Goal: Answer question/provide support: Share knowledge or assist other users

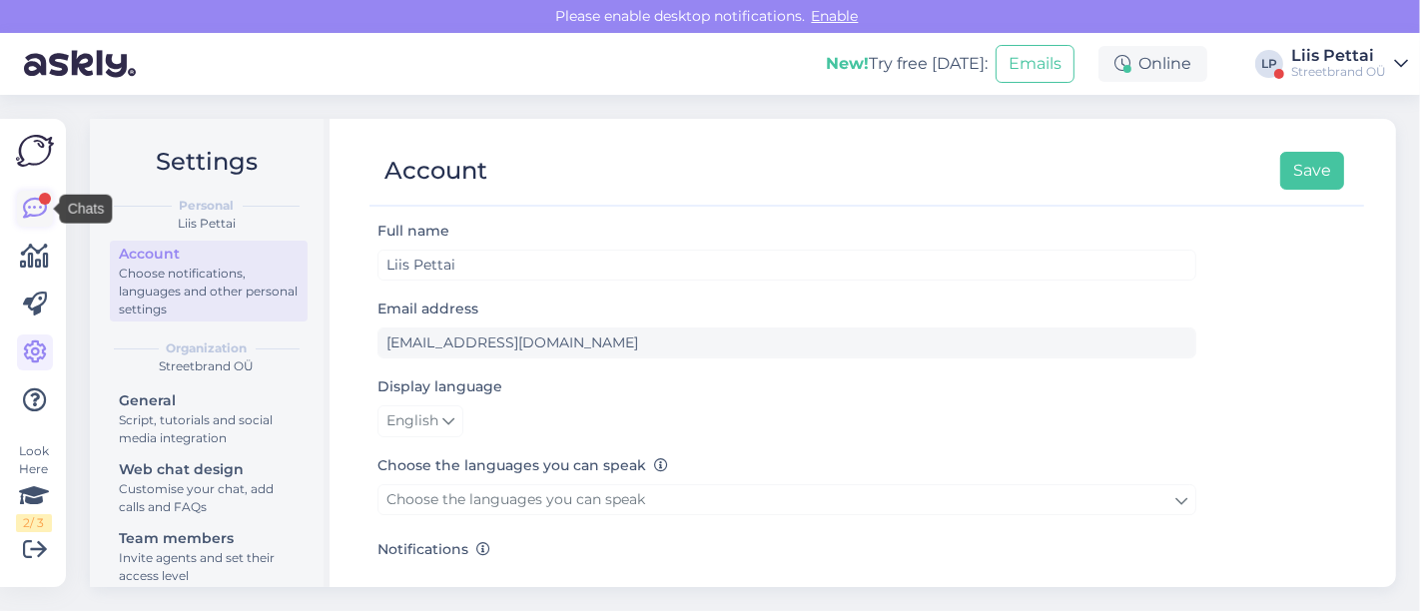
click at [28, 208] on icon at bounding box center [35, 209] width 24 height 24
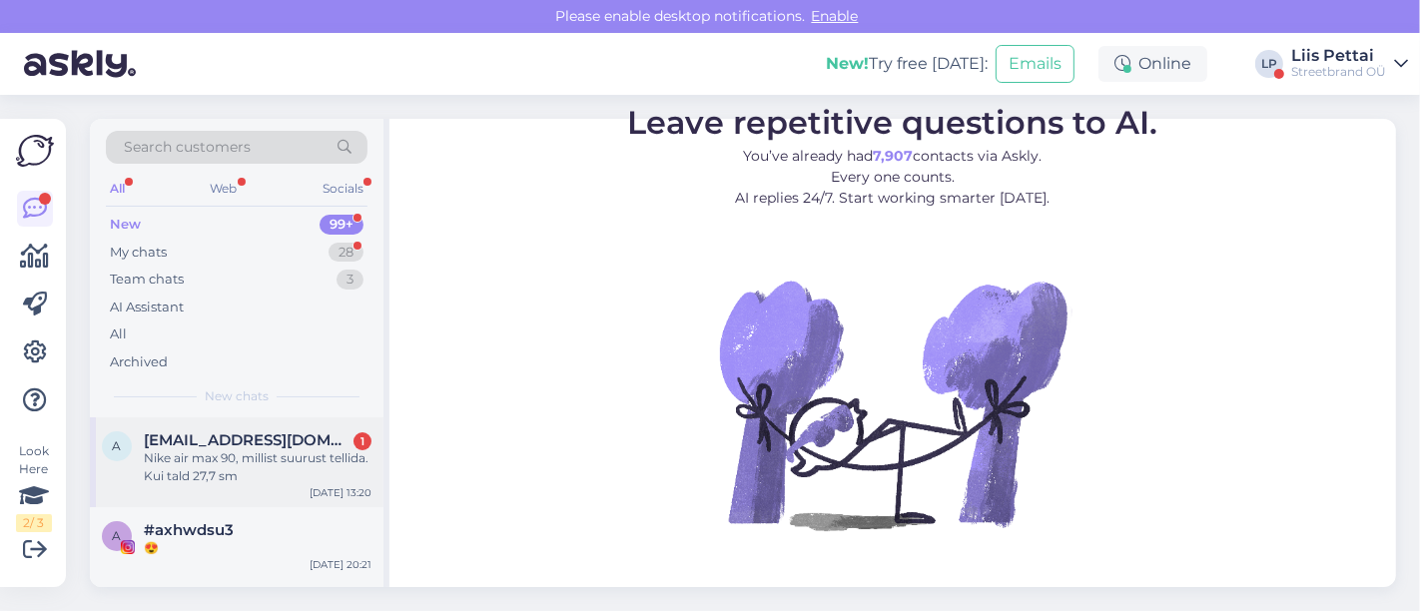
click at [182, 455] on div "Nike air max 90, millist suurust tellida. Kui tald 27,7 sm" at bounding box center [258, 467] width 228 height 36
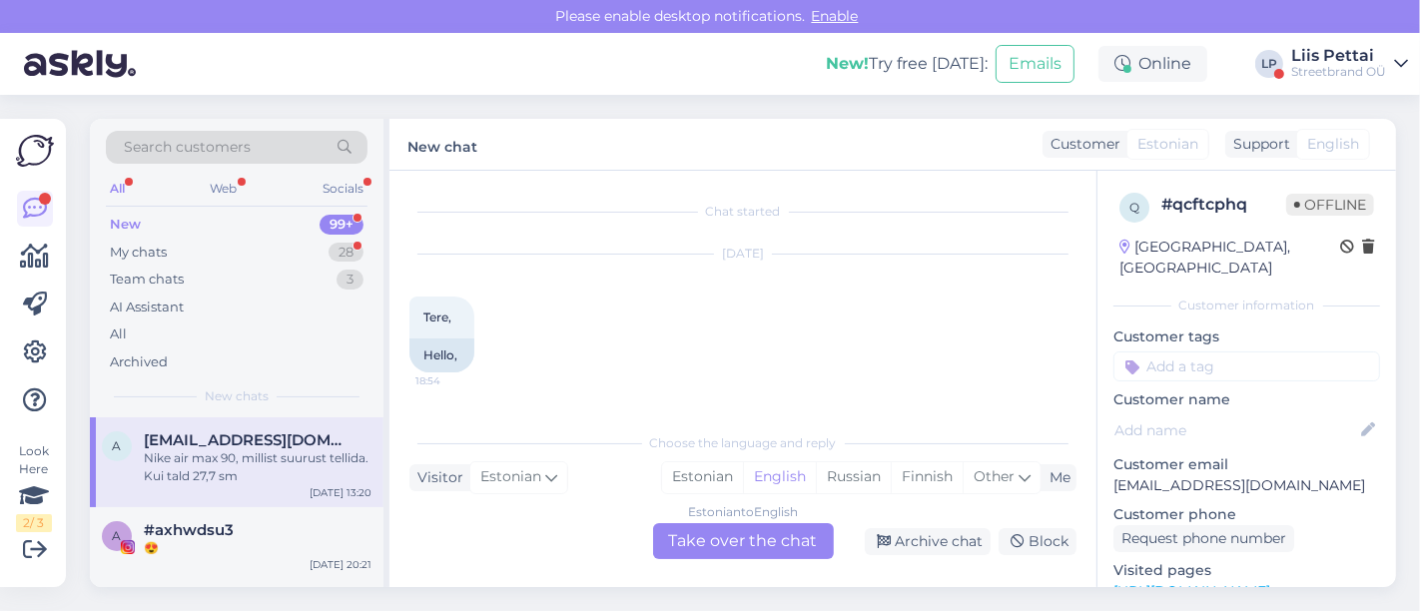
scroll to position [791, 0]
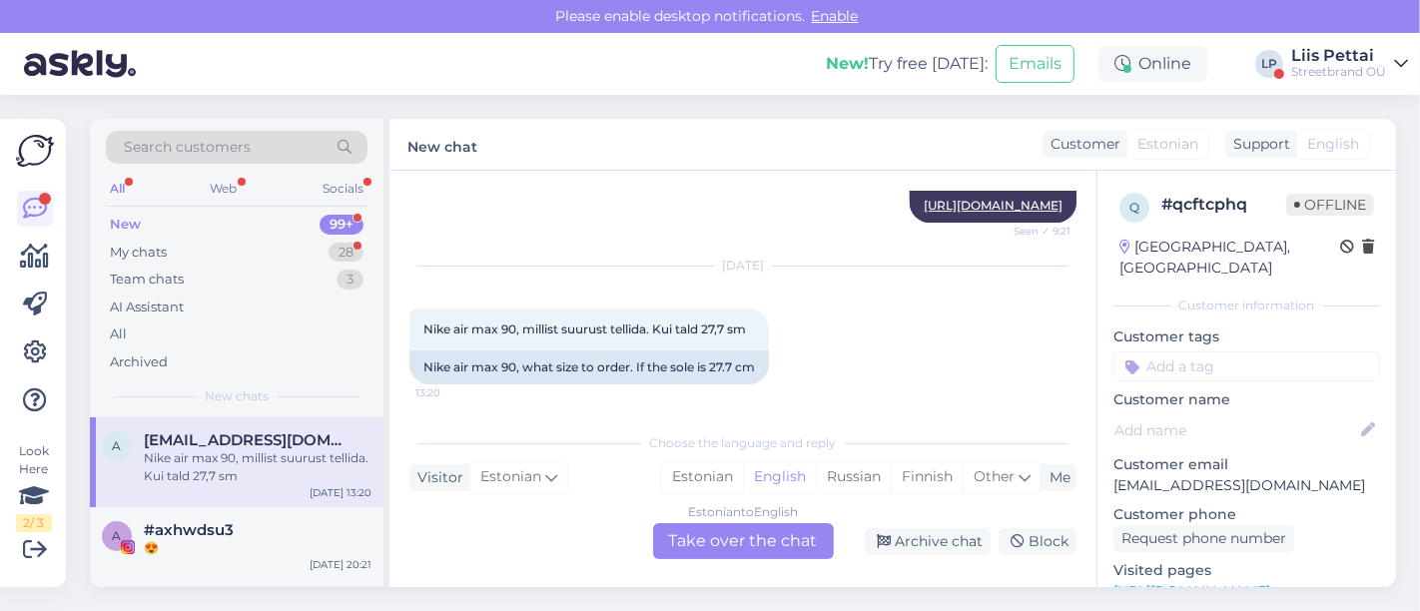
click at [726, 548] on div "Estonian to English Take over the chat" at bounding box center [743, 541] width 181 height 36
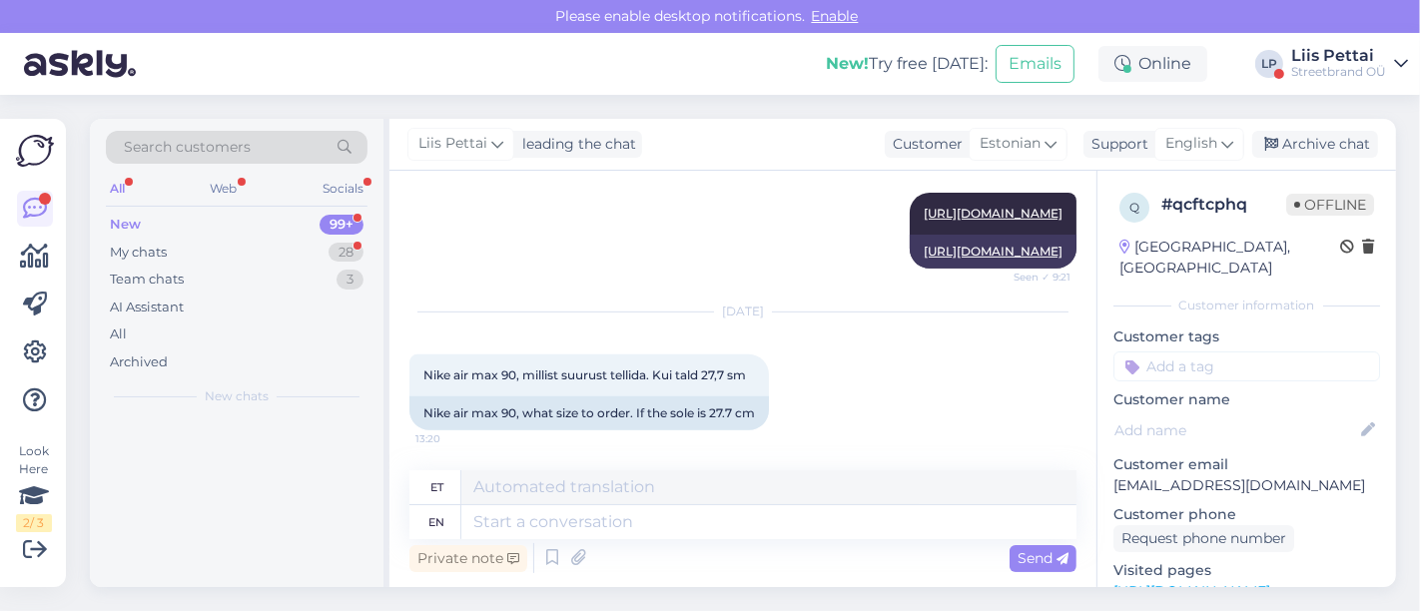
scroll to position [743, 0]
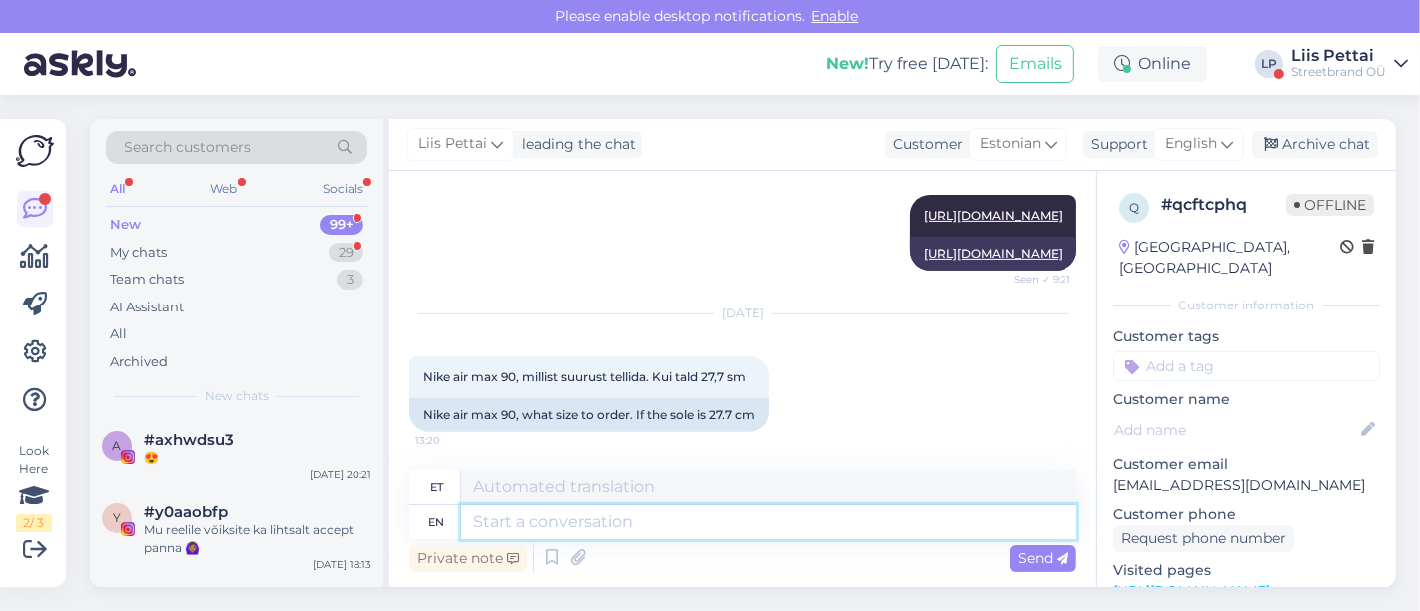
click at [627, 523] on textarea at bounding box center [768, 522] width 615 height 34
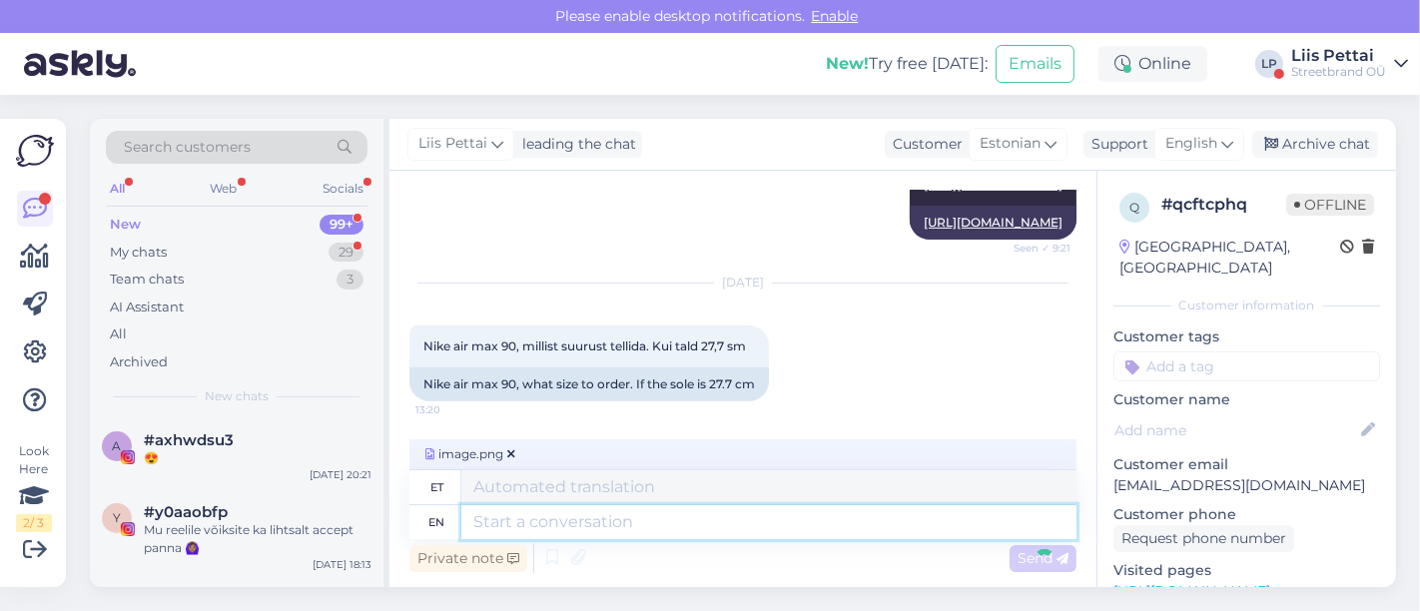
scroll to position [869, 0]
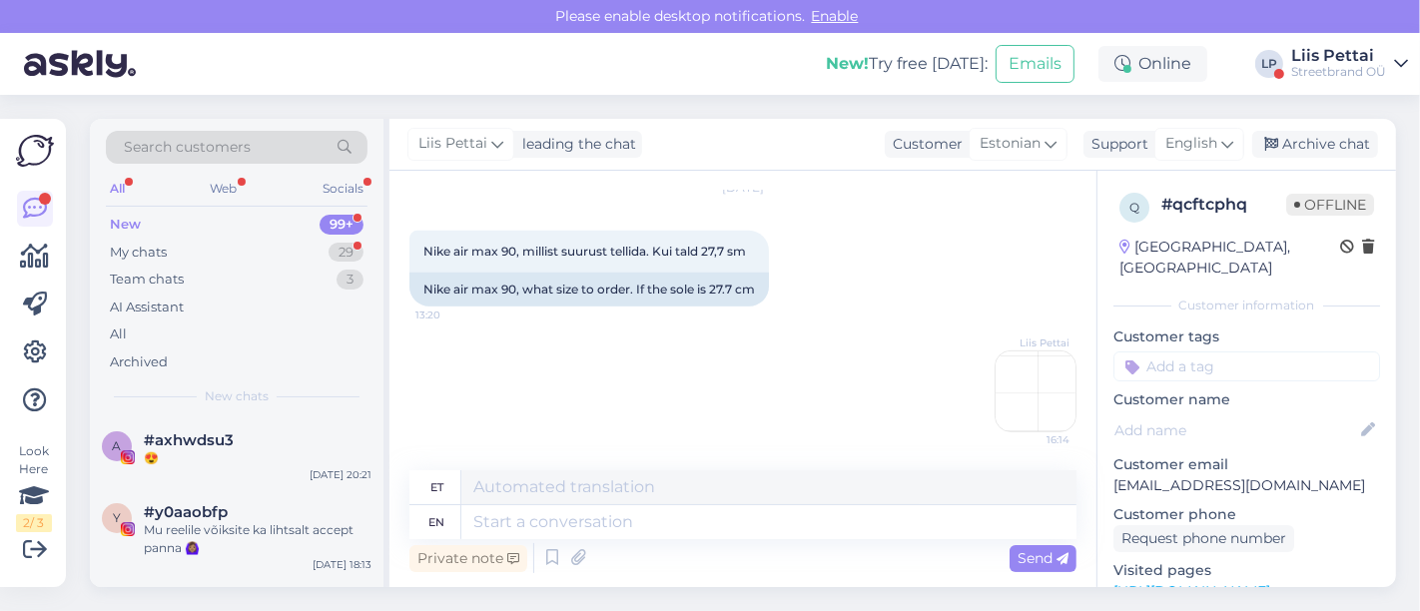
click at [1056, 387] on img at bounding box center [1036, 392] width 80 height 80
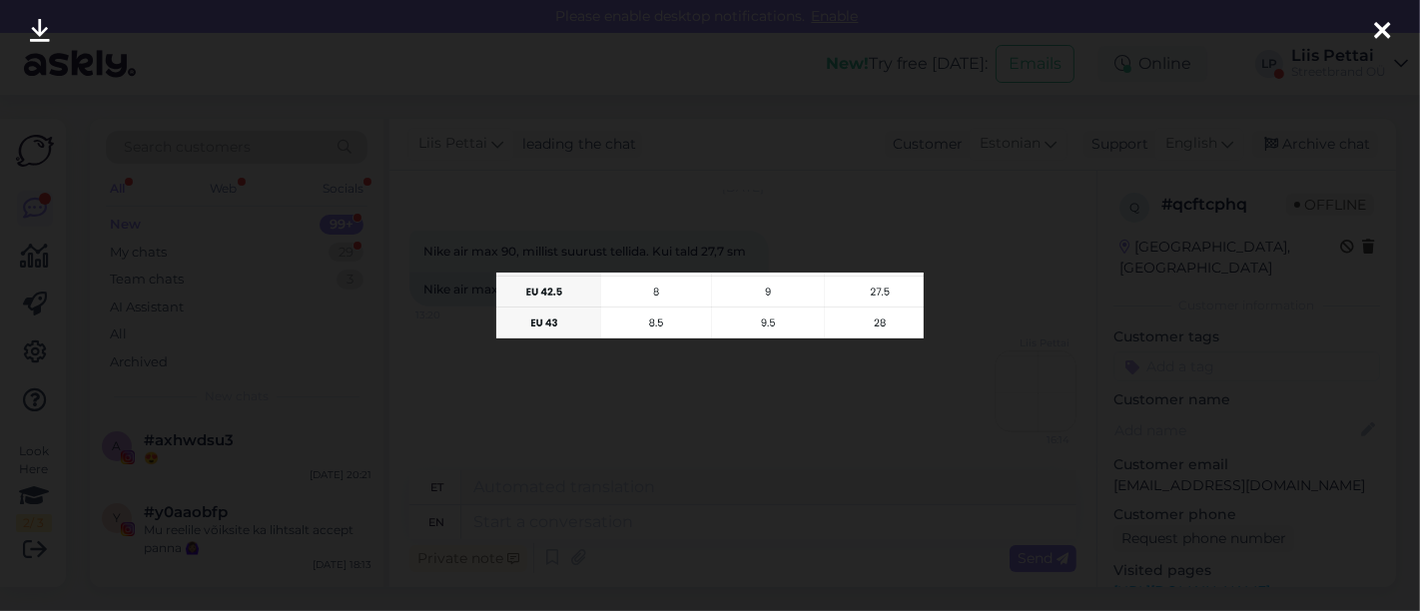
click at [1384, 29] on icon at bounding box center [1382, 32] width 16 height 26
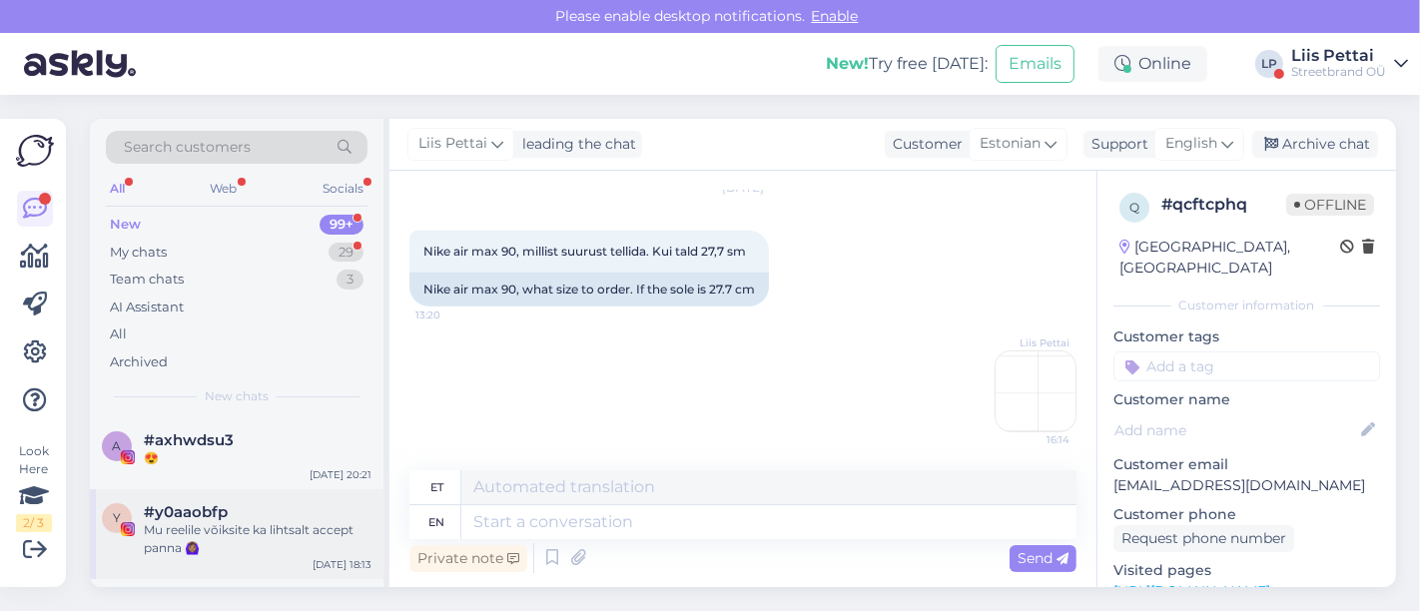
click at [237, 509] on div "#y0aaobfp" at bounding box center [258, 512] width 228 height 18
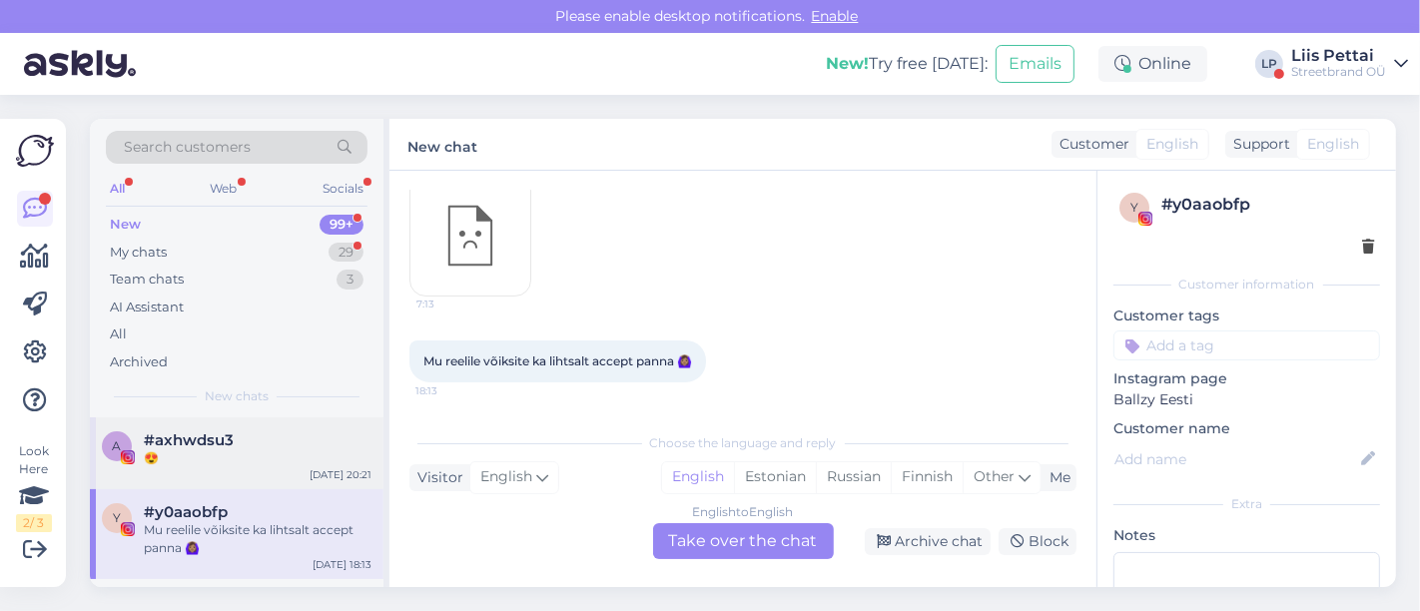
scroll to position [541, 0]
click at [231, 250] on div "My chats 29" at bounding box center [237, 253] width 262 height 28
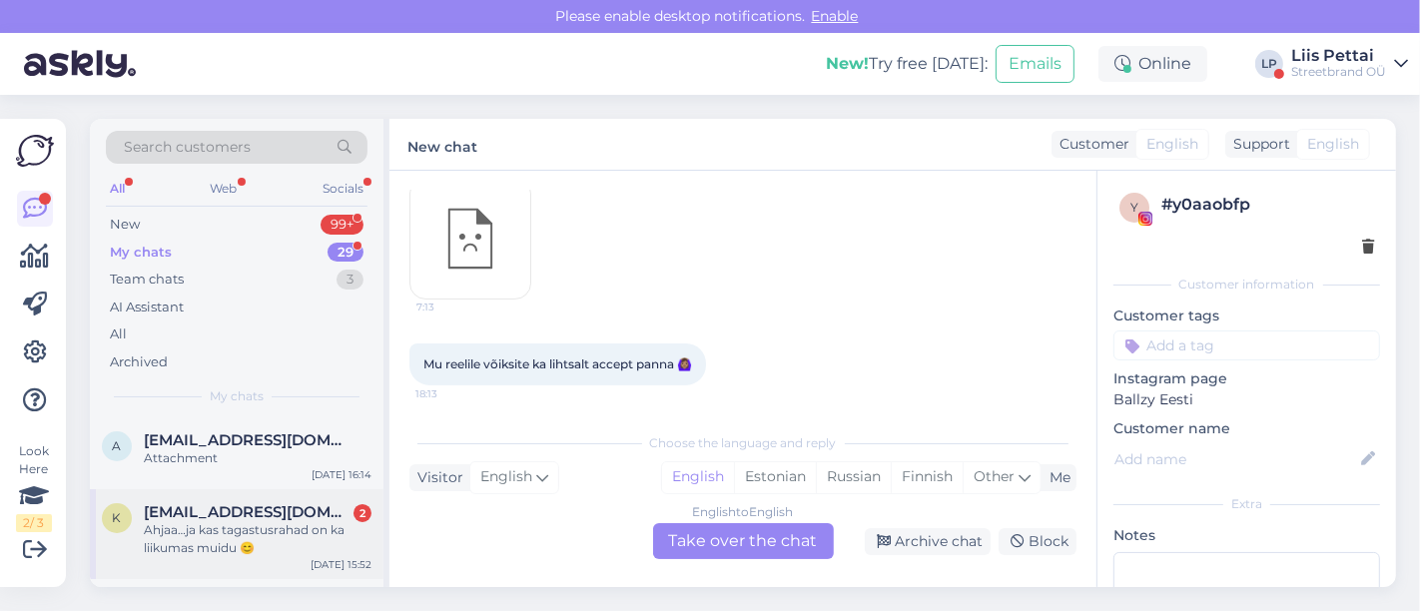
click at [189, 533] on div "Ahjaa…ja kas tagastusrahad on ka liikumas muidu 😊" at bounding box center [258, 539] width 228 height 36
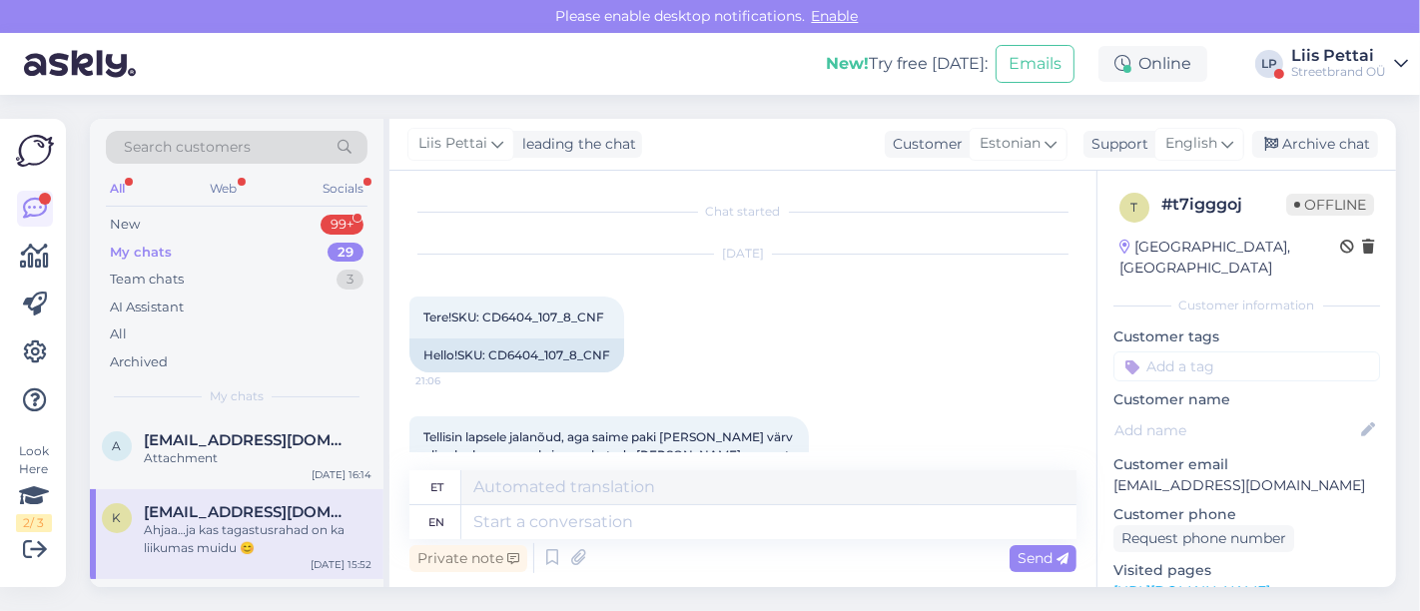
scroll to position [3145, 0]
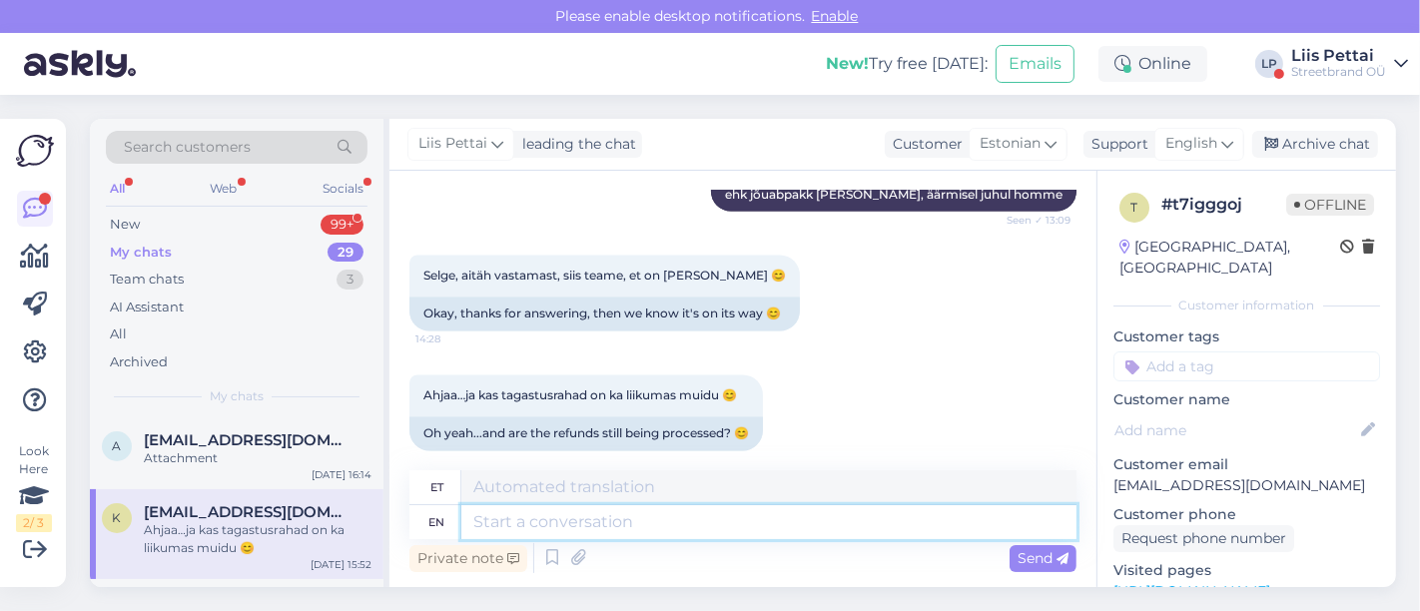
click at [583, 522] on textarea at bounding box center [768, 522] width 615 height 34
type textarea "Kui te"
type textarea "[PERSON_NAME]"
type textarea "Kui te ei"
type textarea "Kui te"
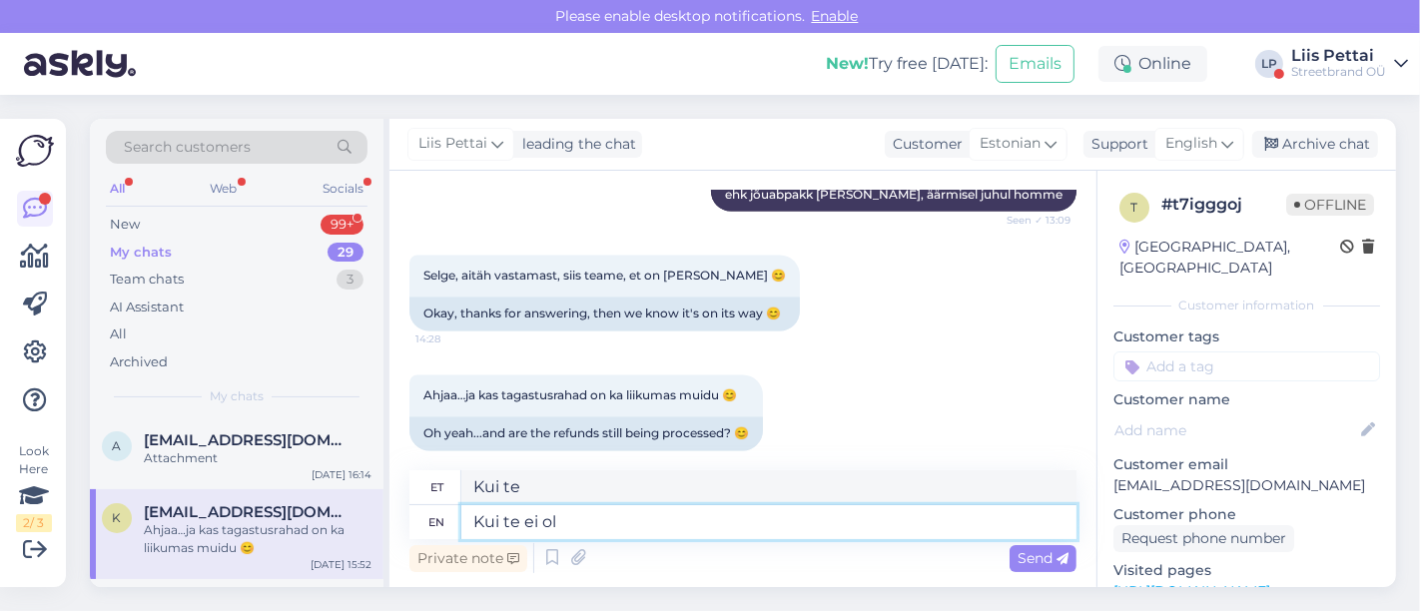
type textarea "Kui te ei ole"
type textarea "Kui te ei"
type textarea "Kui te ei ole ve"
type textarea "Kui te ei ole"
type textarea "Kui te ei ole veel s"
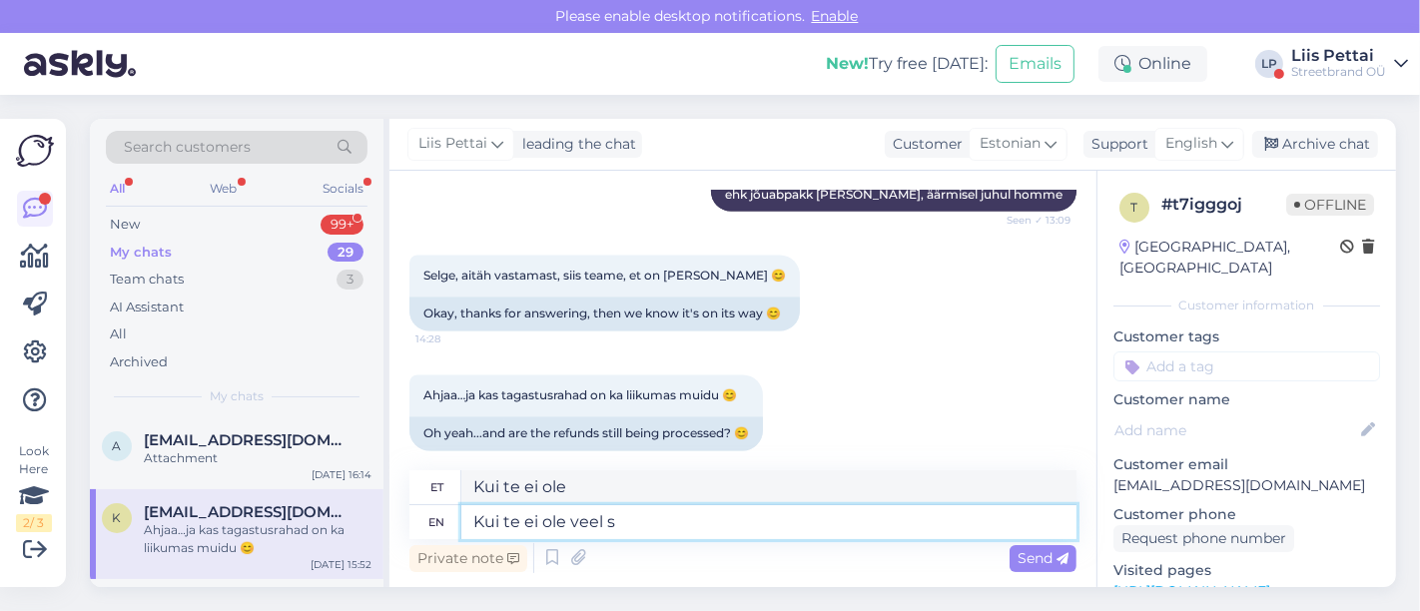
type textarea "Kui te ei ole veel"
type textarea "Kui te ei ole veel saanud"
type textarea "Kui te ei ole veel saanud emaili et ta"
type textarea "Kui te ei ole veel saanud emaili"
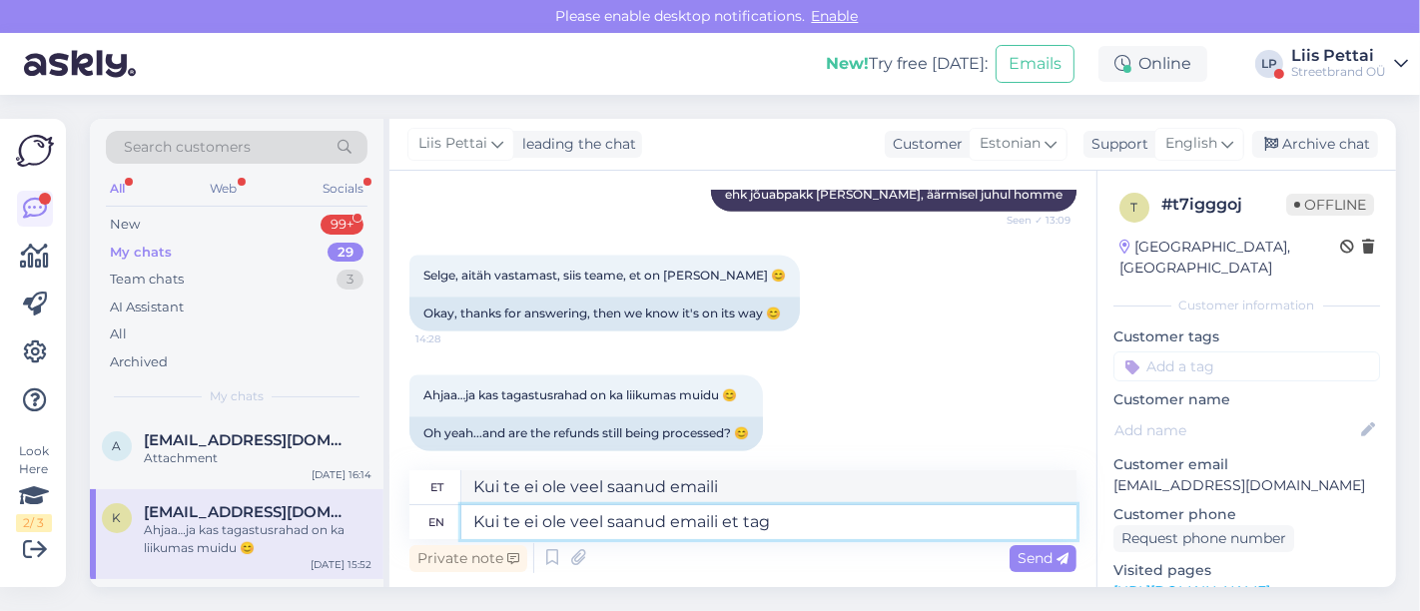
type textarea "Kui te ei ole veel saanud emaili et taga"
type textarea "Kui te ei ole veel saanud emaili et"
type textarea "Kui te ei ole veel saanud emaili et tagastus jõ"
type textarea "Kui te ei ole veel saanud emaili et tagastus"
type textarea "Kui te ei ole veel saanud emaili et tagastus jõudis"
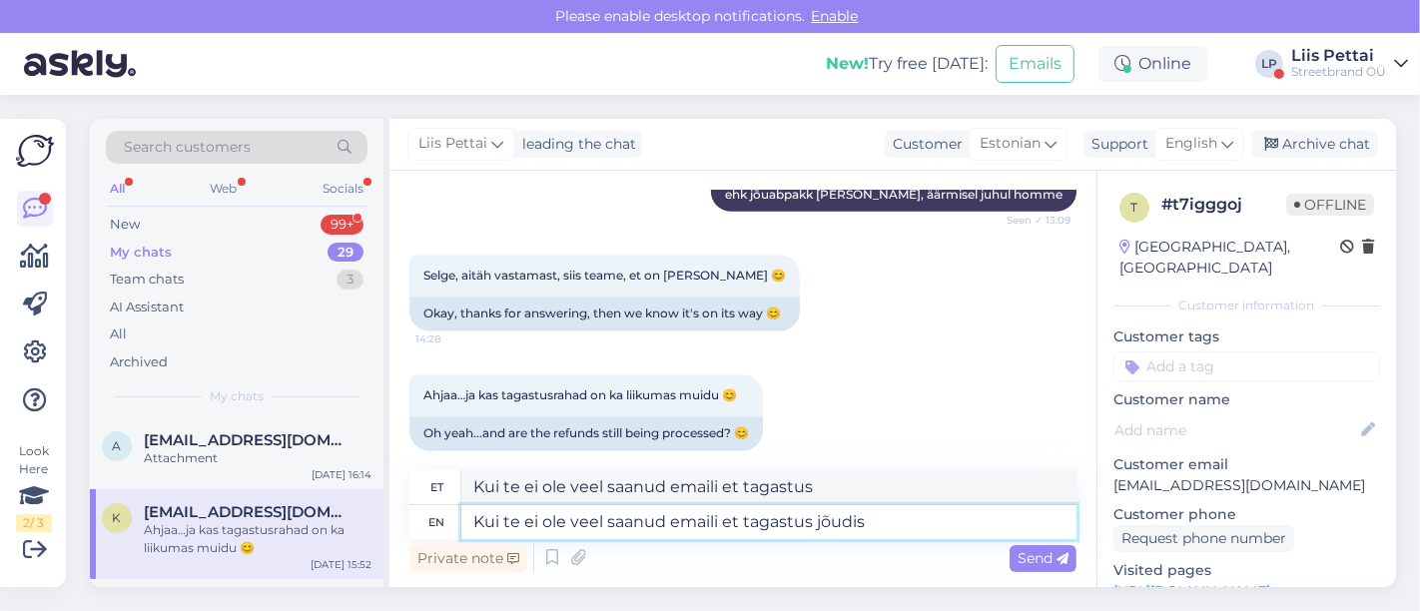
type textarea "Kui te ei ole veel saanud emaili et tagastus jõudis"
type textarea "Kui te ei ole veel saanud emaili et tagastus jõudis, s"
type textarea "Kui te ei ole veel saanud emaili et tagastus jõudis,"
type textarea "Kui te ei ole veel saanud emaili et tagastus jõudis, siis ve"
type textarea "Kui te ei ole veel saanud emaili et tagastus jõudis, siis"
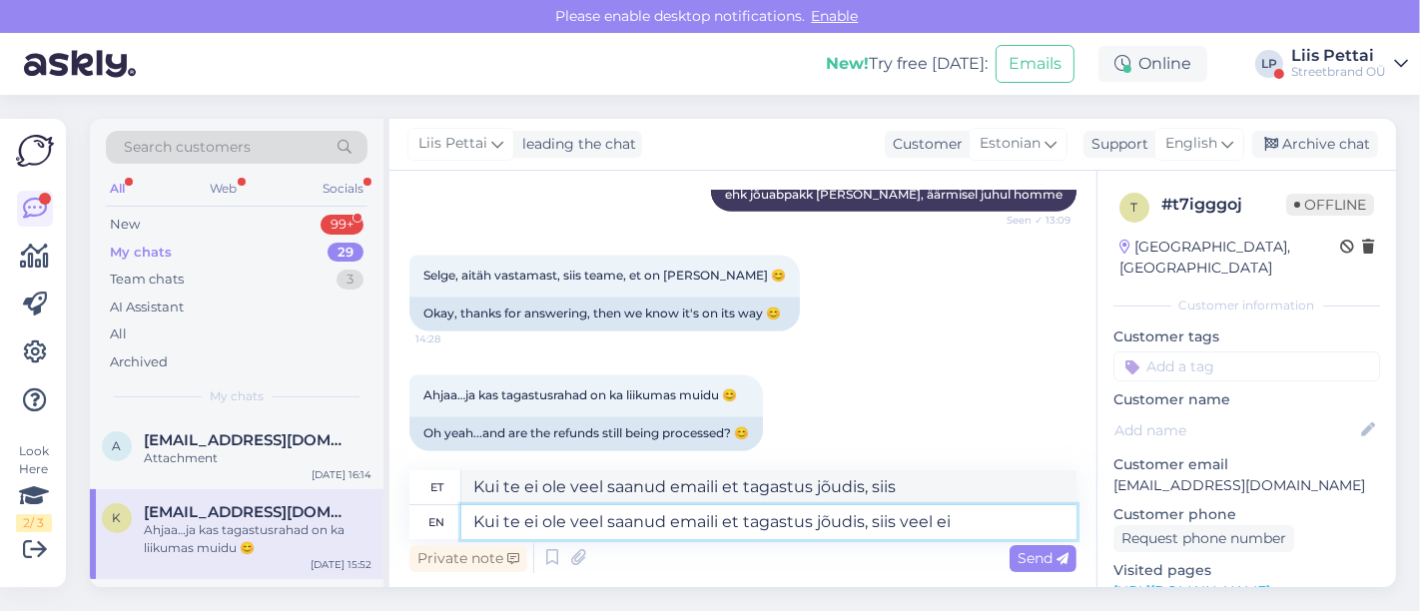
type textarea "Kui te ei ole veel saanud emaili et tagastus jõudis, siis veel ei"
type textarea "Kui te ei ole veel saanud emaili et tagastus jõudis, siis veel"
type textarea "Kui te ei ole veel saanud emaili et tagastus jõudis, siis veel ei o"
type textarea "Kui te ei ole veel saanud emaili et tagastus jõudis, siis veel ei"
type textarea "Kui te ei ole veel saanud emaili et tagastus jõudis, siis veel ei ole, me"
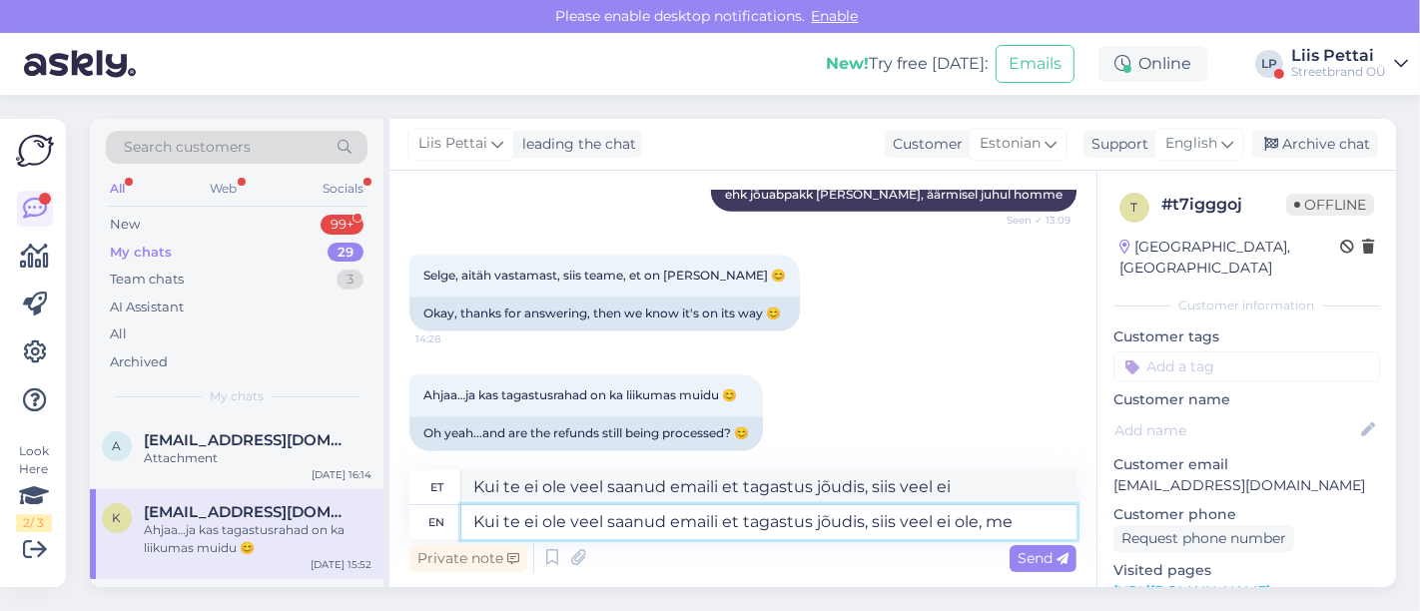
type textarea "Kui te ei ole veel saanud emaili et tagastus jõudis, siis veel ei ole,"
type textarea "Kui te ei ole veel saanud emaili et tagastus jõudis, siis veel ei ole, meil on"
type textarea "Kui te ei ole veel saanud emaili et tagastus jõudis, siis veel ei ole, meil"
type textarea "Kui te ei ole veel saanud emaili et tagastus jõudis, siis veel ei ole, meil on …"
type textarea "Kui te ei ole veel saanud emaili et tagastus jõudis, siis veel ei ole, meil on"
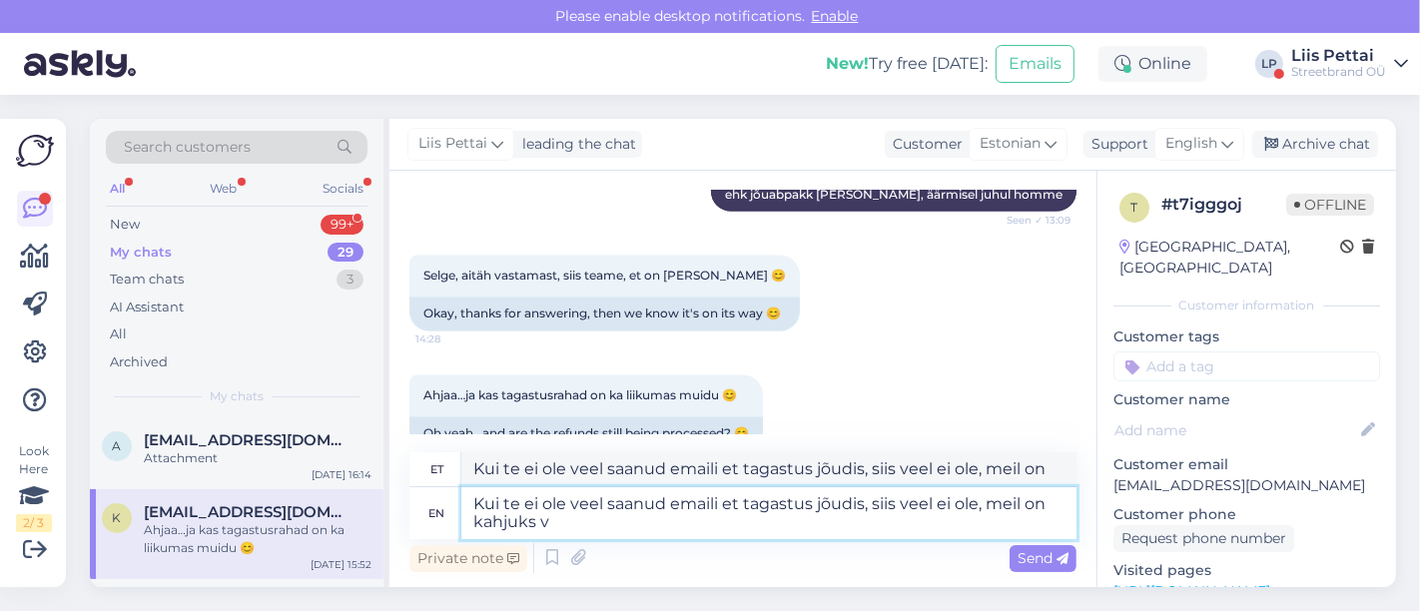
type textarea "Kui te ei ole veel saanud emaili et tagastus jõudis, siis veel ei ole, meil on …"
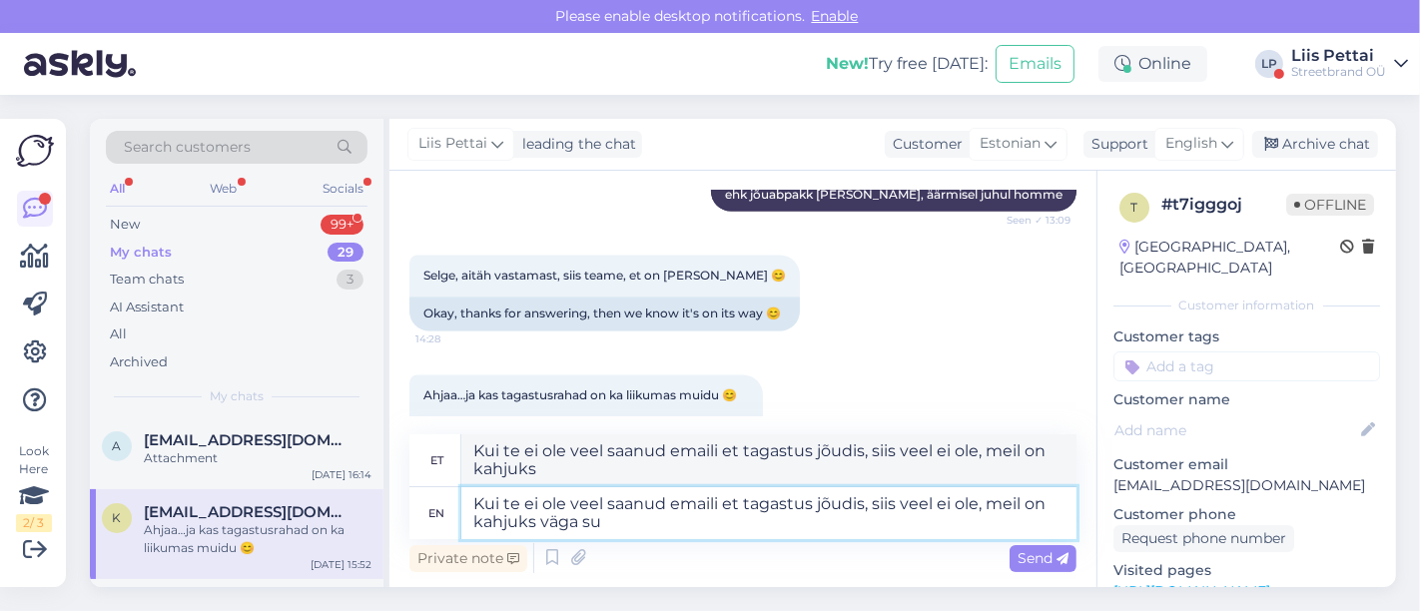
type textarea "Kui te ei ole veel saanud emaili et tagastus jõudis, siis veel ei ole, meil on …"
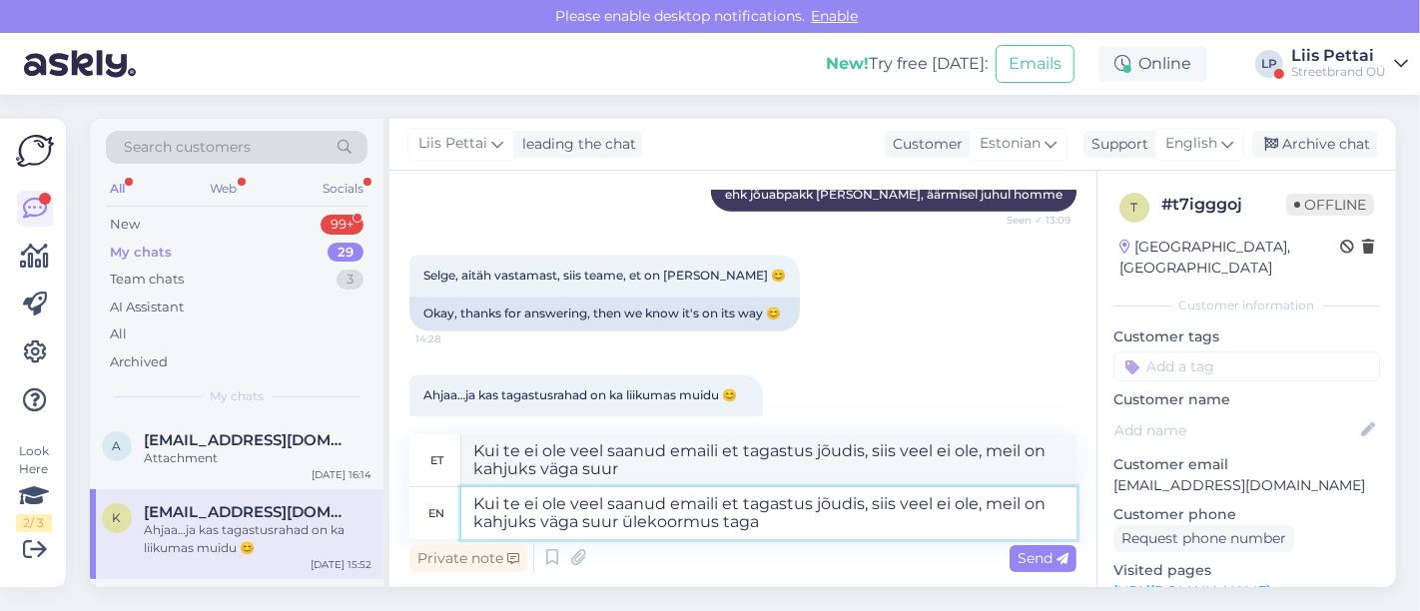
type textarea "Kui te ei ole veel saanud emaili et tagastus jõudis, siis veel ei ole, meil on …"
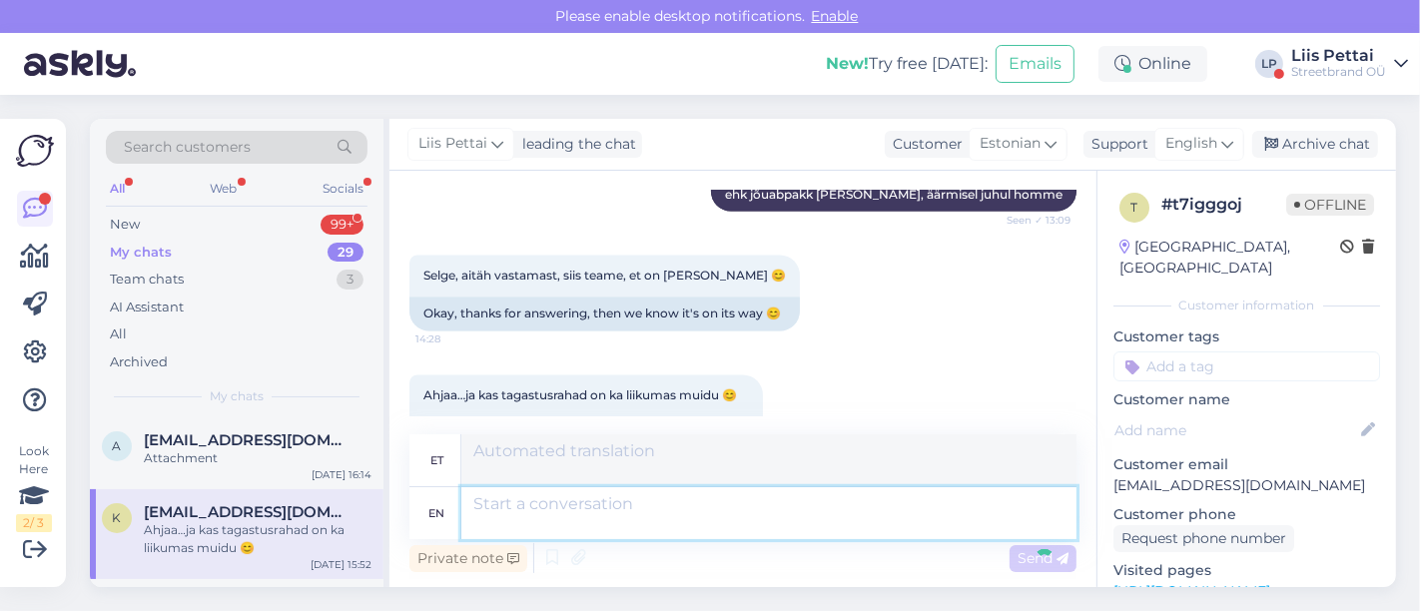
scroll to position [3300, 0]
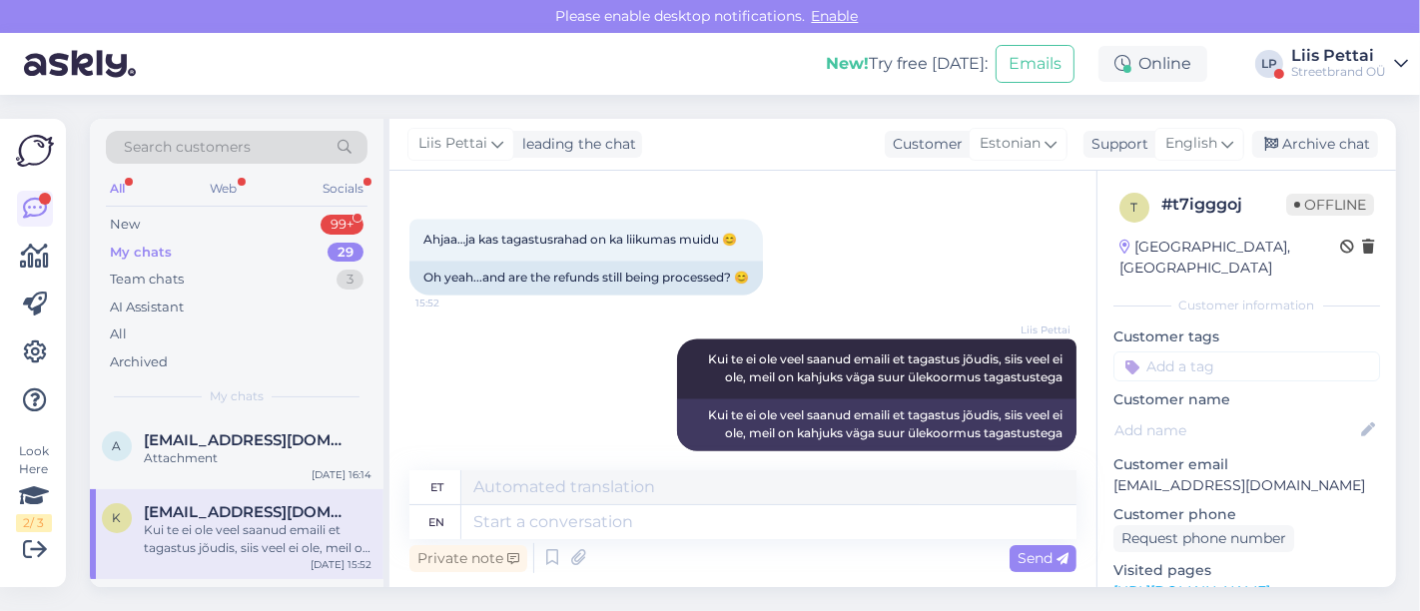
click at [297, 537] on div "Kui te ei ole veel saanud emaili et tagastus jõudis, siis veel ei ole, meil on …" at bounding box center [258, 539] width 228 height 36
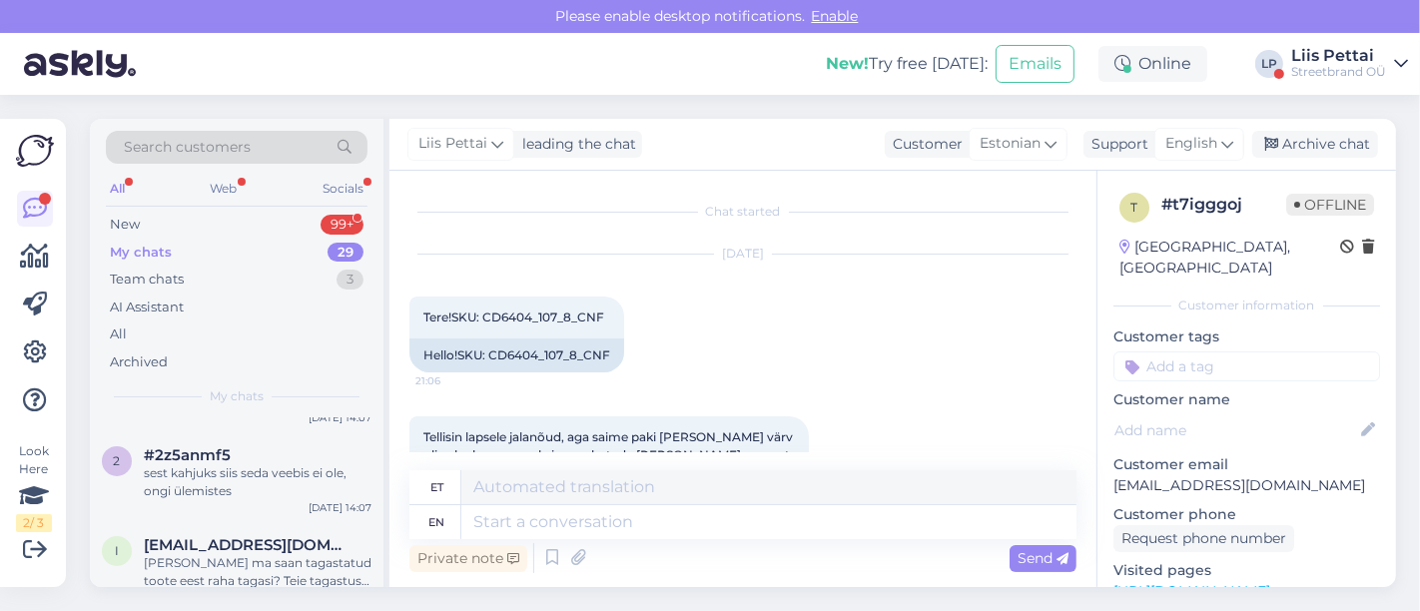
scroll to position [754, 0]
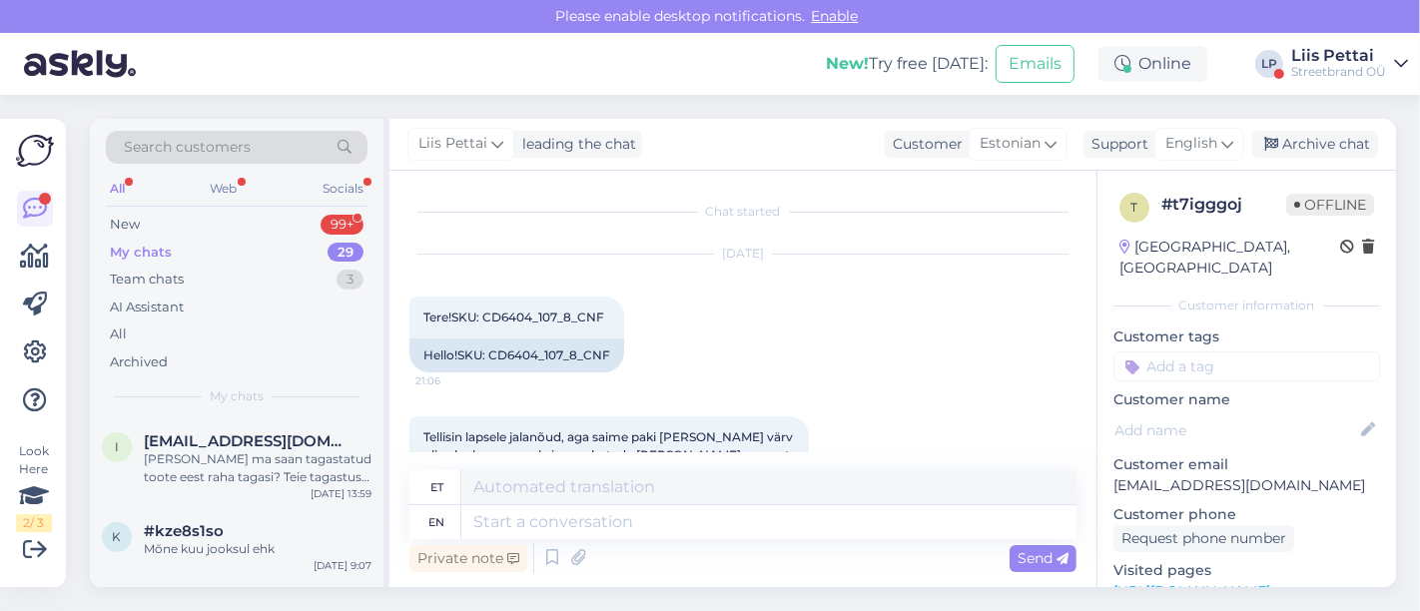
click at [1359, 56] on div "Liis Pettai" at bounding box center [1338, 56] width 95 height 16
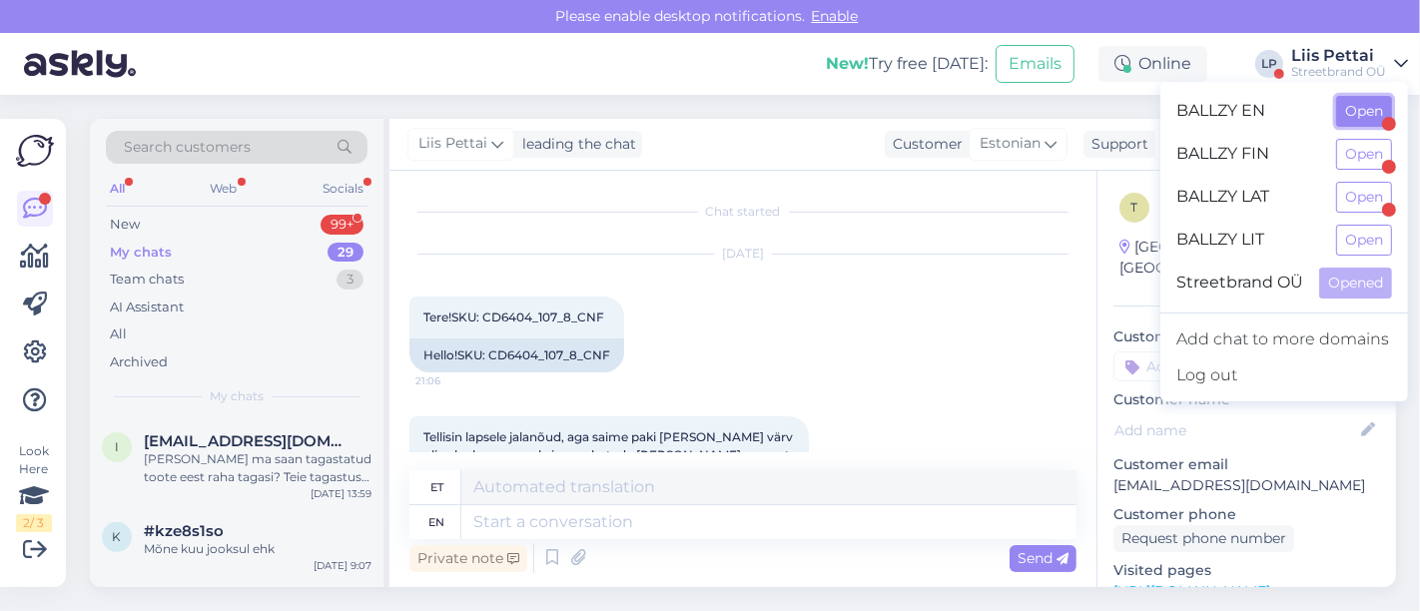
click at [1354, 123] on button "Open" at bounding box center [1364, 111] width 56 height 31
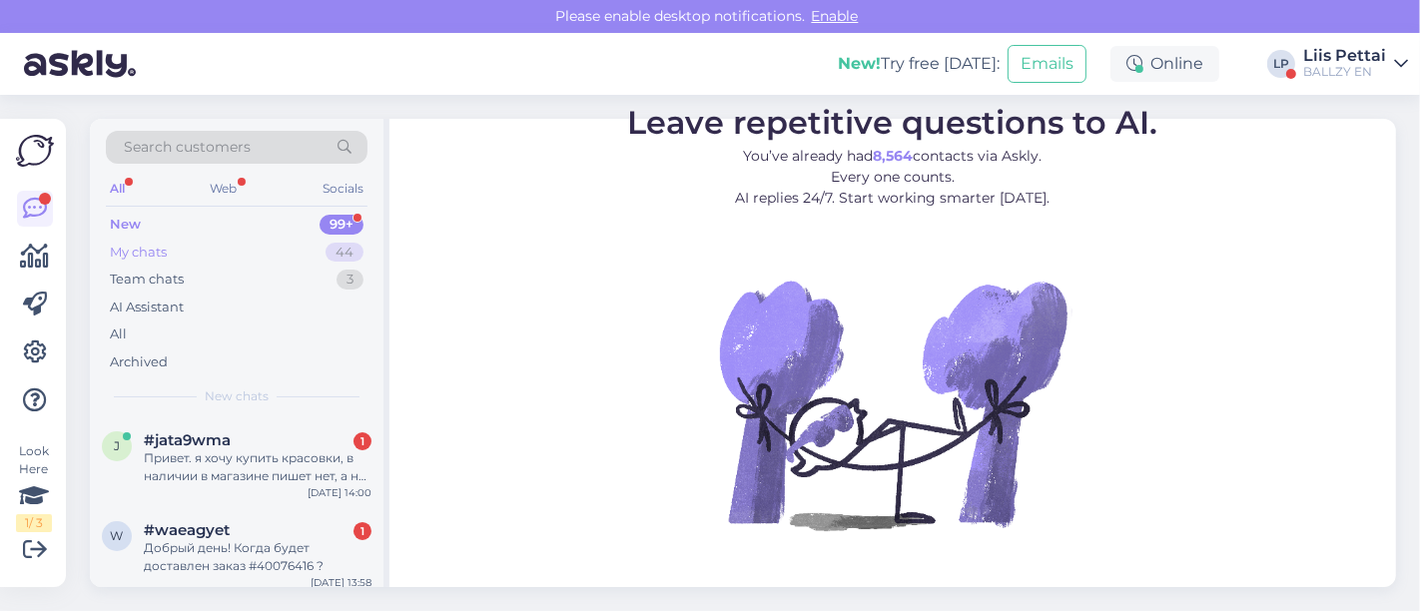
click at [217, 255] on div "My chats 44" at bounding box center [237, 253] width 262 height 28
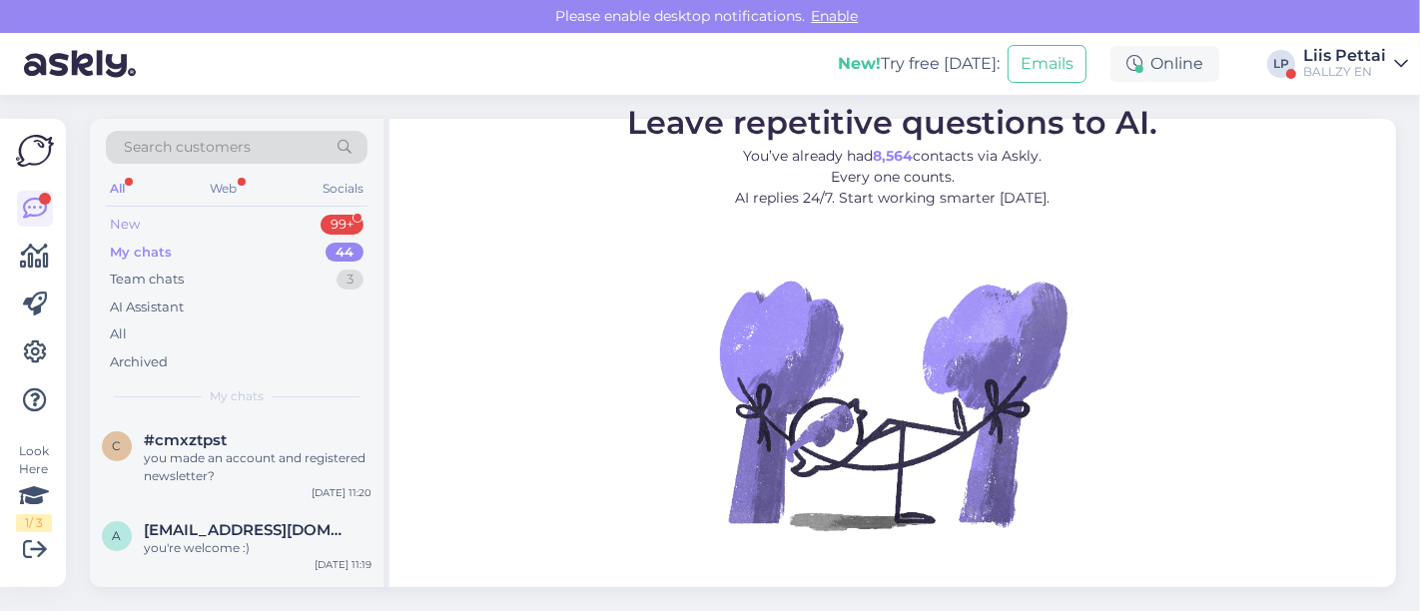
click at [219, 225] on div "New 99+" at bounding box center [237, 225] width 262 height 28
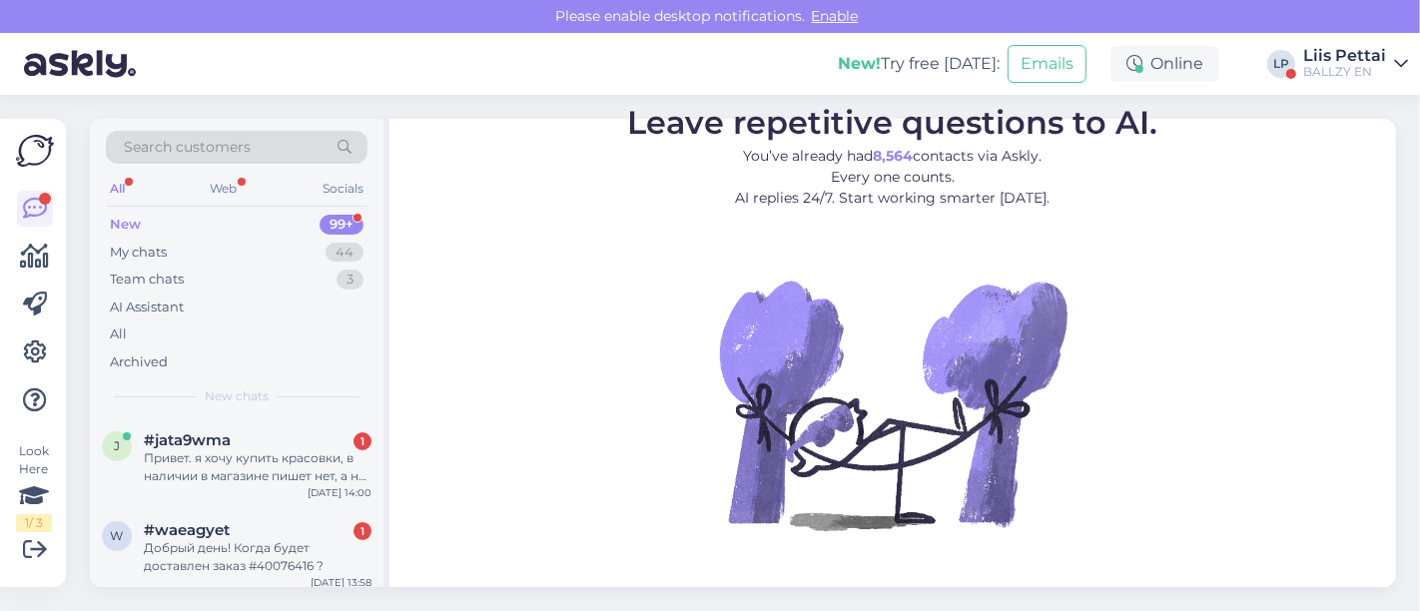
click at [1366, 57] on div "Liis Pettai" at bounding box center [1344, 56] width 83 height 16
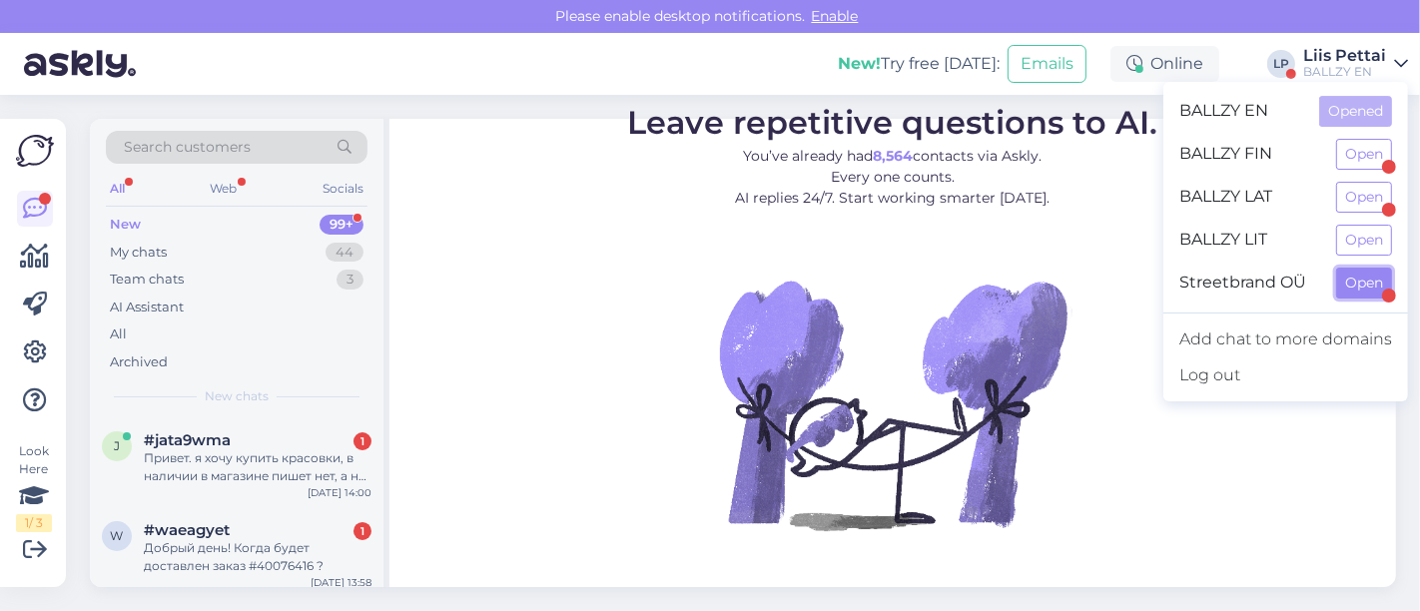
click at [1356, 278] on button "Open" at bounding box center [1364, 283] width 56 height 31
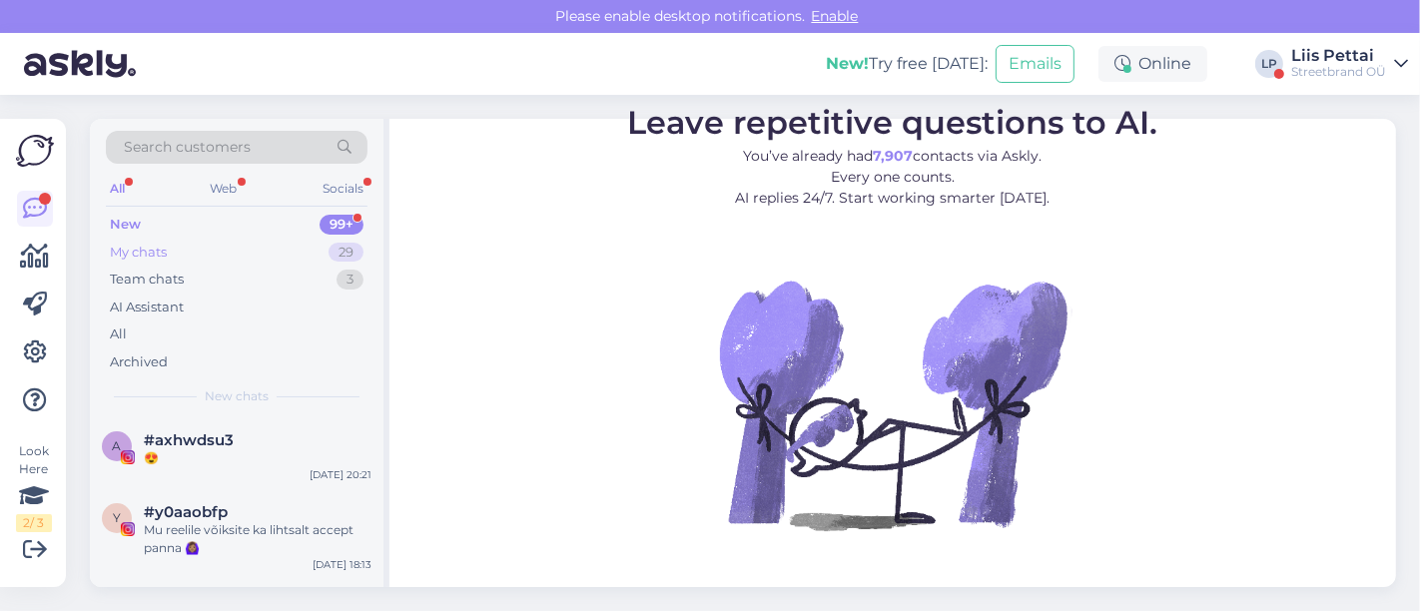
click at [192, 244] on div "My chats 29" at bounding box center [237, 253] width 262 height 28
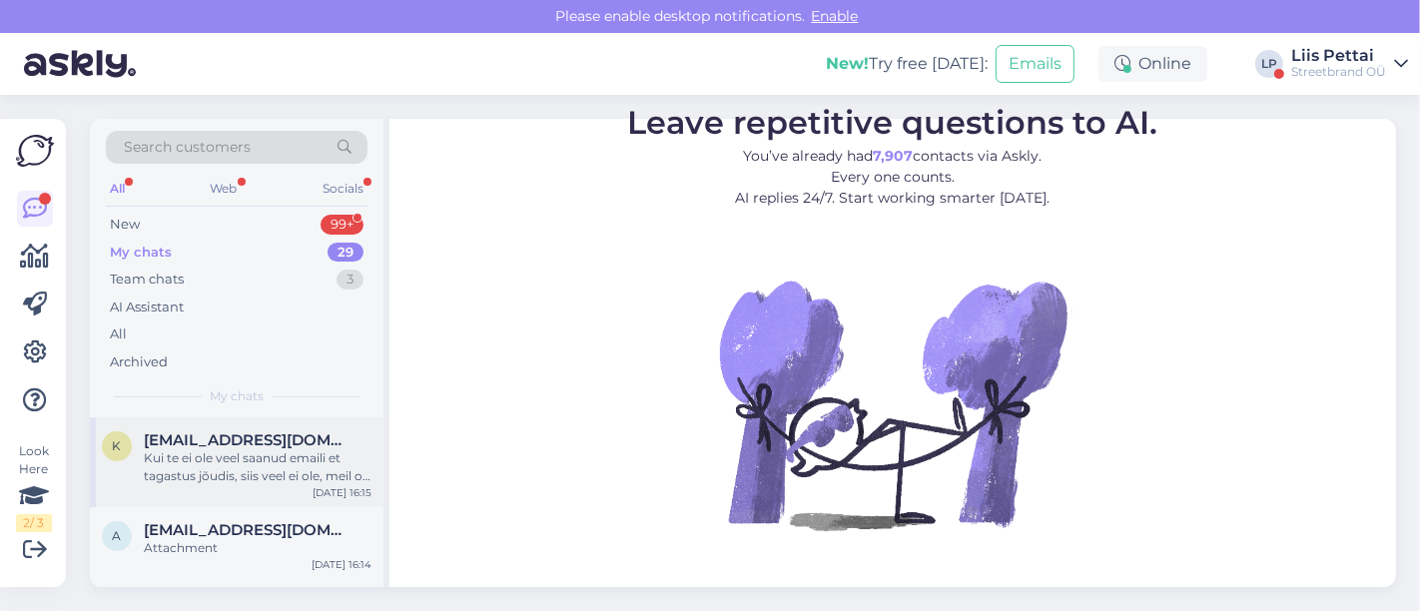
click at [204, 446] on span "[EMAIL_ADDRESS][DOMAIN_NAME]" at bounding box center [248, 440] width 208 height 18
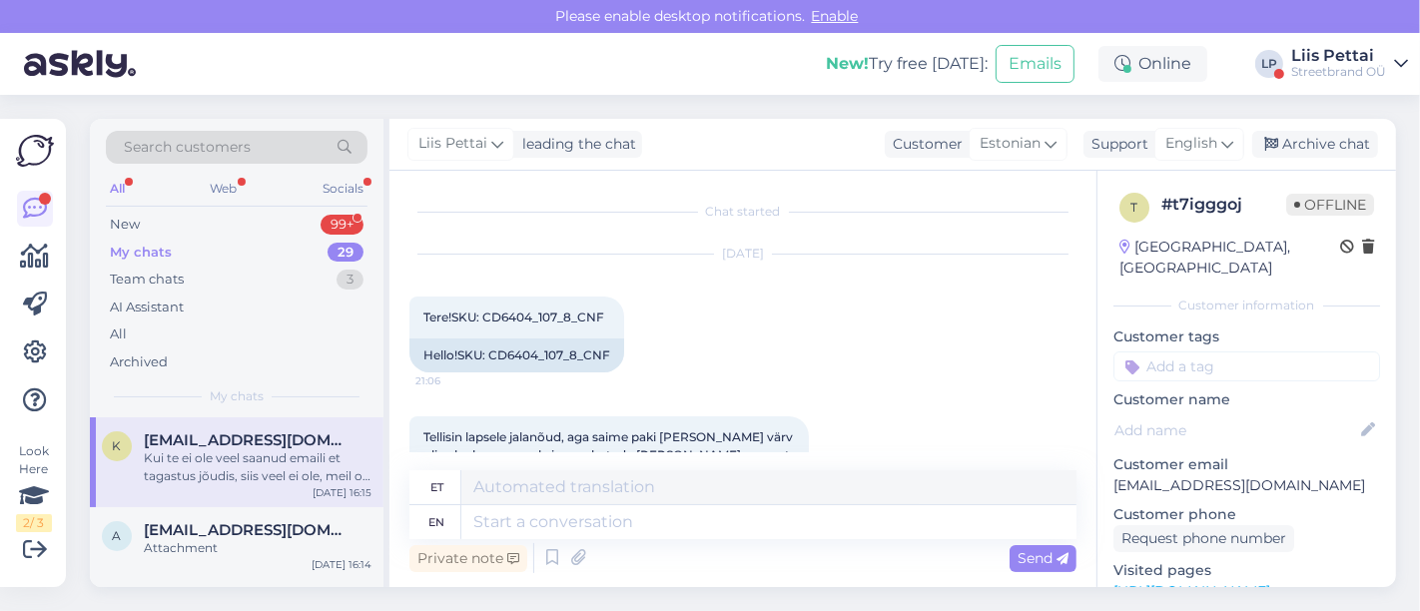
scroll to position [3300, 0]
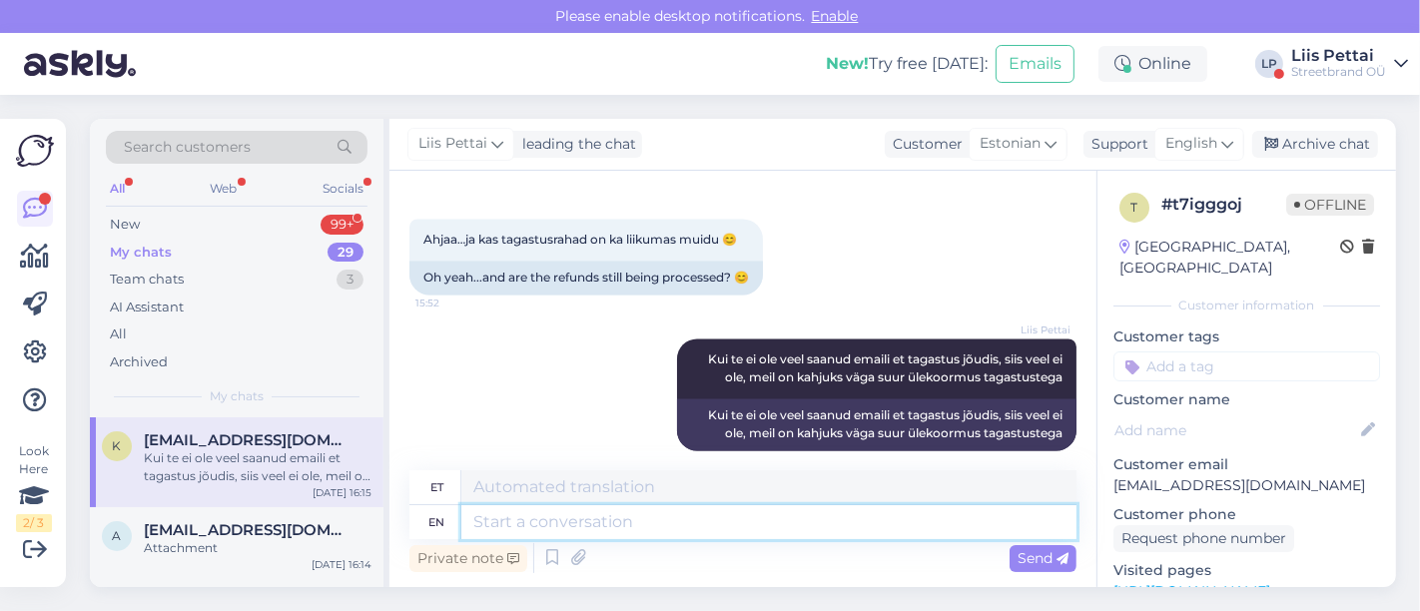
click at [660, 524] on textarea at bounding box center [768, 522] width 615 height 34
type textarea "kahjuks me"
type textarea "kahjuks"
type textarea "kahjuks me eis"
type textarea "kahjuks mind"
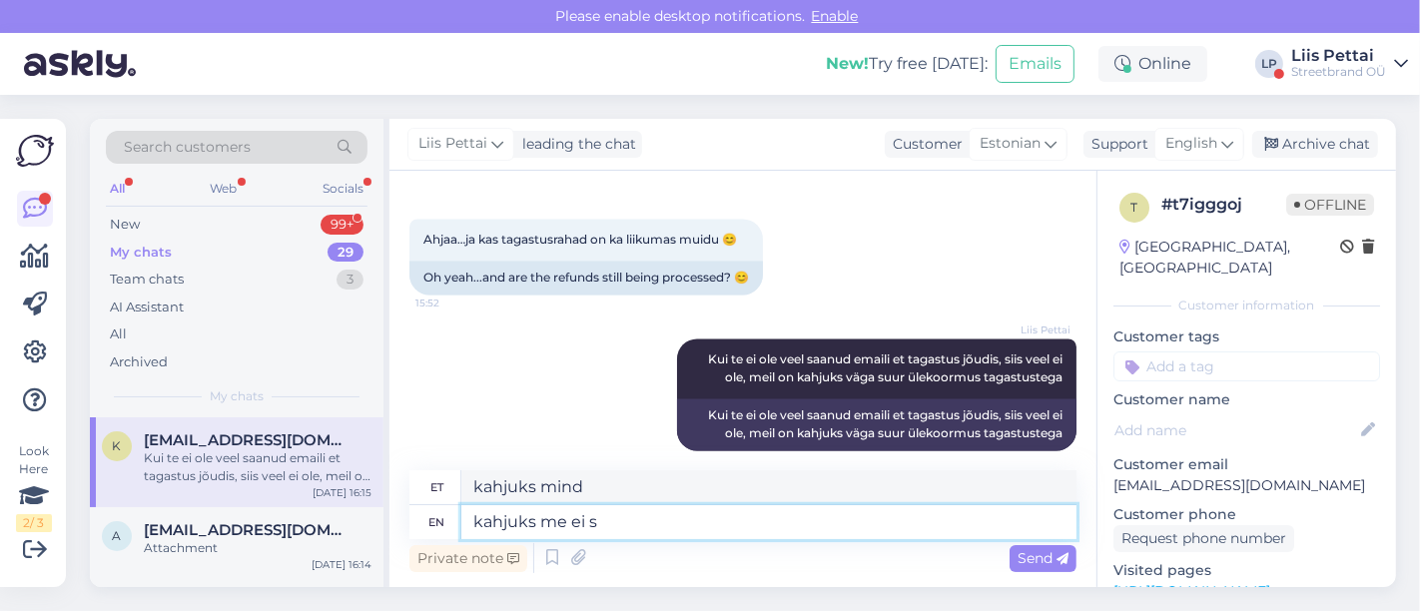
type textarea "kahjuks me ei sa"
type textarea "kahjuks me ei"
type textarea "kahjuks me ei saa s"
type textarea "kahjuks ma ei saa"
type textarea "kahjuks me ei saa [PERSON_NAME]"
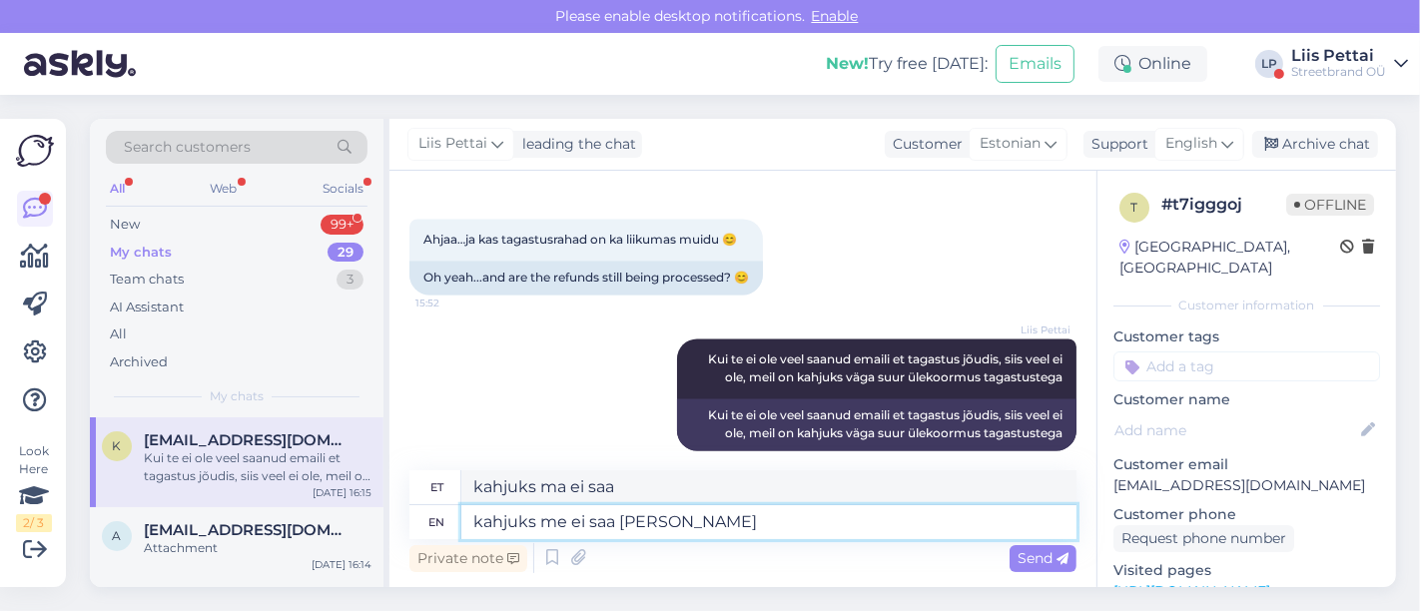
type textarea "kahjuks ma ei saa seda"
type textarea "kahjuks me ei saa [PERSON_NAME] man"
type textarea "kahjuks ma ei saa [PERSON_NAME]"
type textarea "kahjuks me ei saa [PERSON_NAME] manuaalselt t"
type textarea "kahjuks me ei saa [PERSON_NAME] manuaalselt"
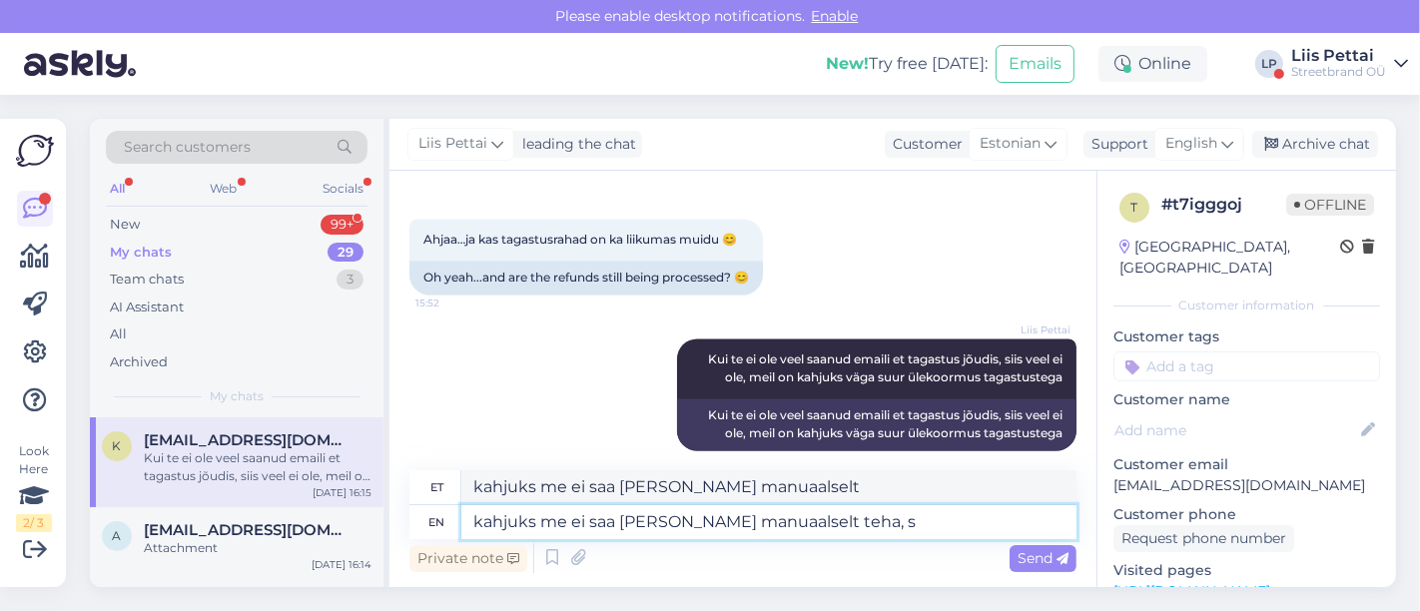
type textarea "kahjuks me ei saa [PERSON_NAME] manuaalselt teha, se"
type textarea "kahjuks me ei saa [PERSON_NAME] manuaalselt teha,"
type textarea "kahjuks me ei saa [PERSON_NAME] manuaalselt teha, sest si"
type textarea "kahjuks me ei saa [PERSON_NAME] manuaalselt teha, sest"
type textarea "kahjuks me ei saa [PERSON_NAME] manuaalselt teha, sest siis"
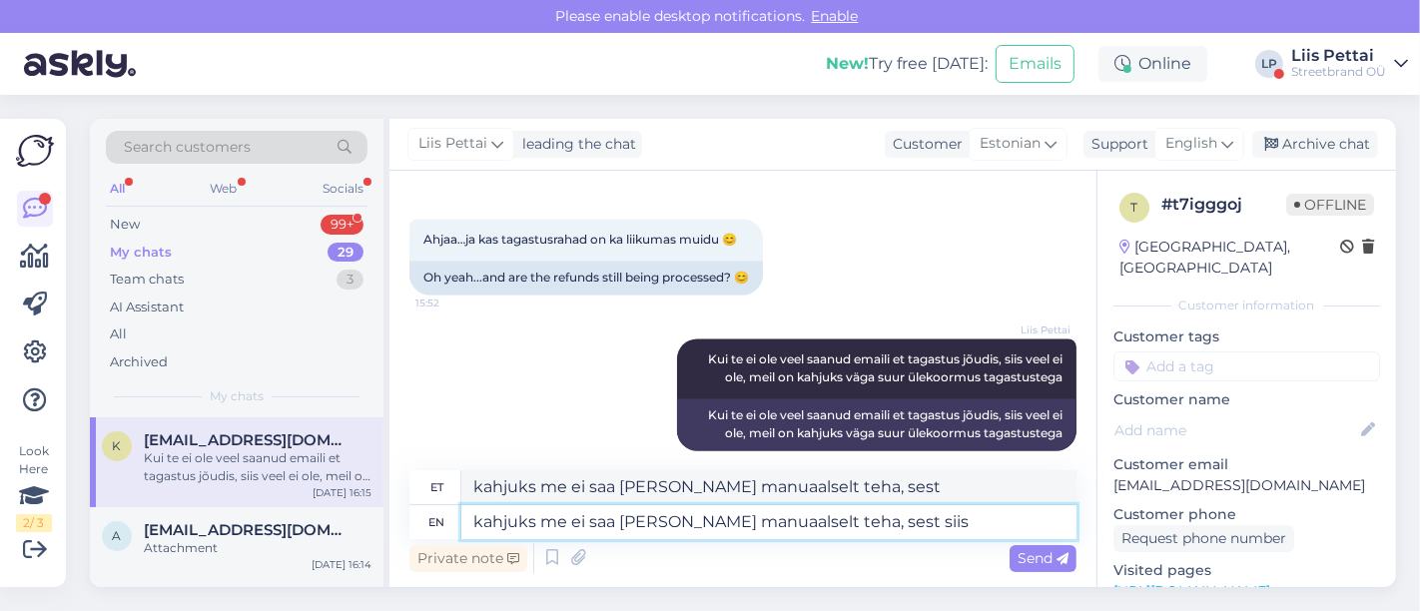
type textarea "kahjuks me ei saa [PERSON_NAME] manuaalselt teha, sest siis"
type textarea "kahjuks me ei saa [PERSON_NAME] manuaalselt teha, sest siis tehakse to"
type textarea "kahjuks me ei saa [PERSON_NAME] manuaalselt teha, sest siis tehakse"
type textarea "kahjuks me ei saa [PERSON_NAME] manuaalselt teha, sest siis tehakse topelt, ku"
type textarea "kahjuks me ei saa [PERSON_NAME] manuaalselt teha, sest siis tehakse topelt,"
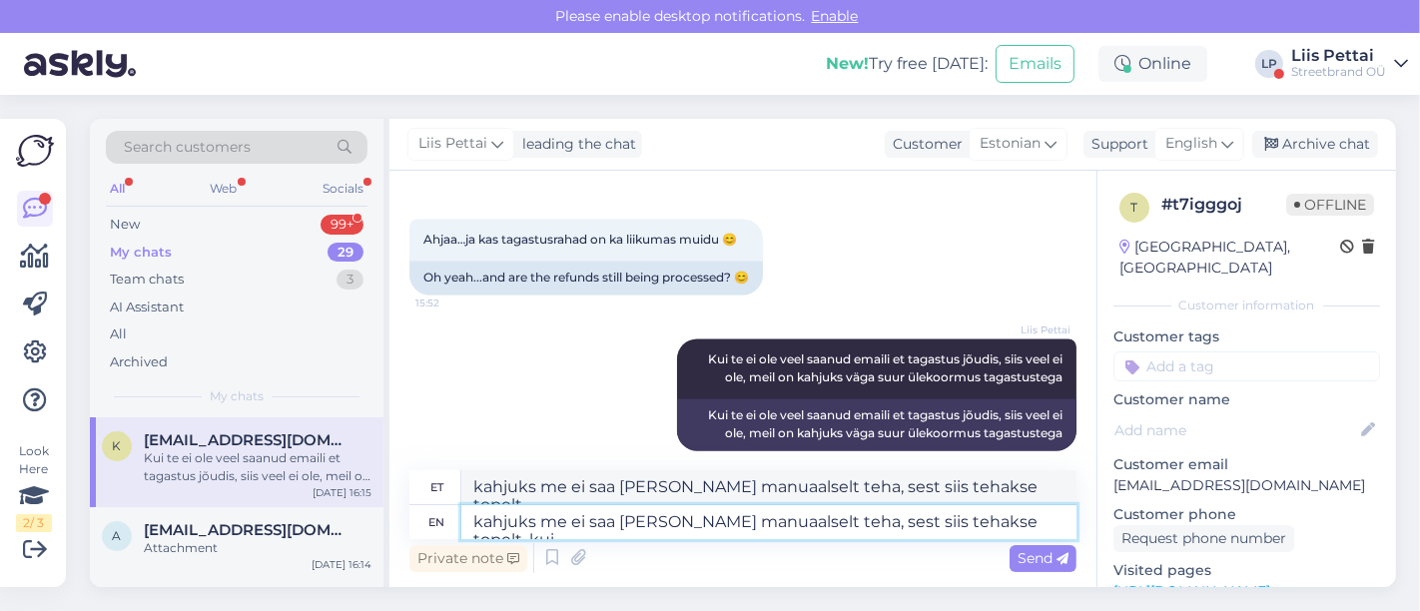
type textarea "kahjuks me ei saa [PERSON_NAME] manuaalselt teha, sest siis tehakse topelt, kui…"
type textarea "kahjuks me ei saa [PERSON_NAME] manuaalselt teha, sest siis tehakse topelt, kui"
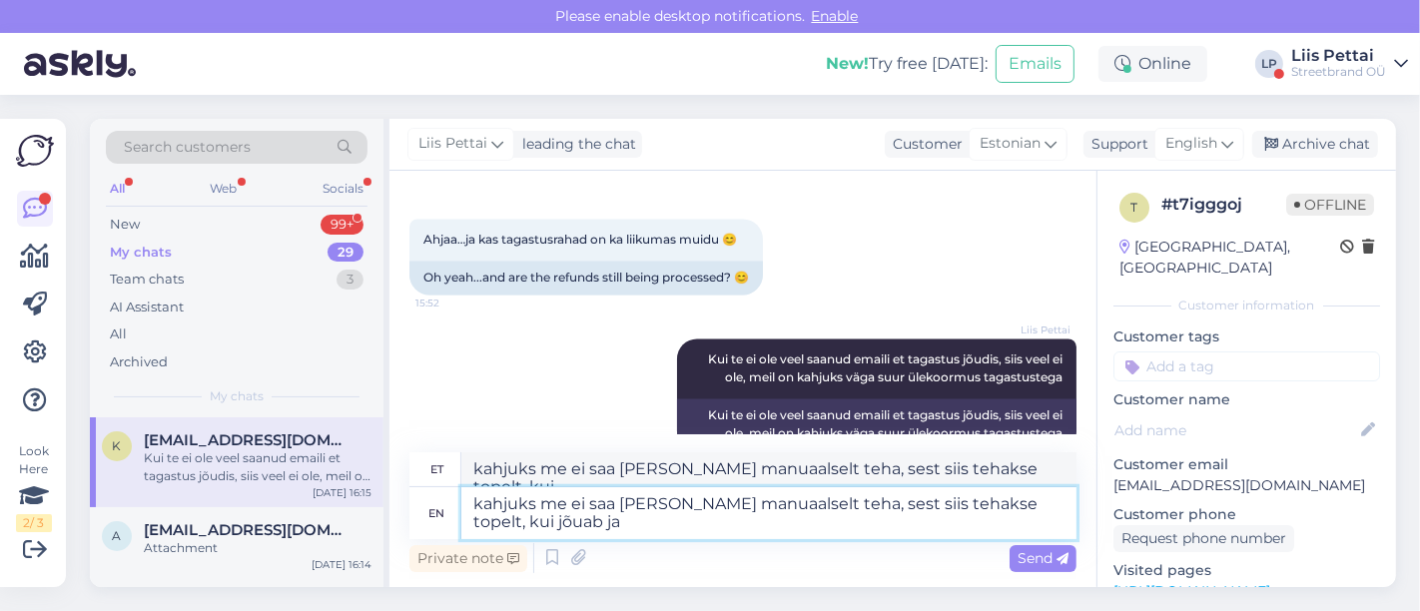
type textarea "kahjuks me ei saa [PERSON_NAME] manuaalselt teha, sest siis tehakse topelt, kui…"
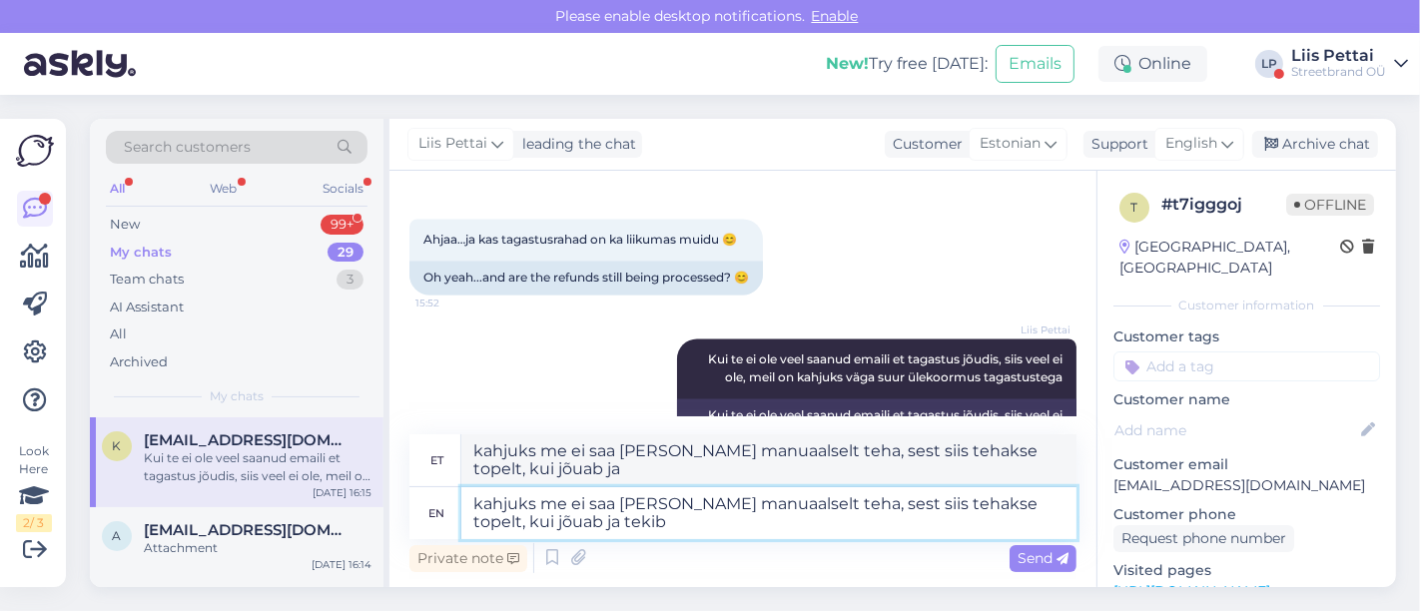
type textarea "kahjuks me ei saa [PERSON_NAME] manuaalselt teha, sest siis tehakse topelt, kui…"
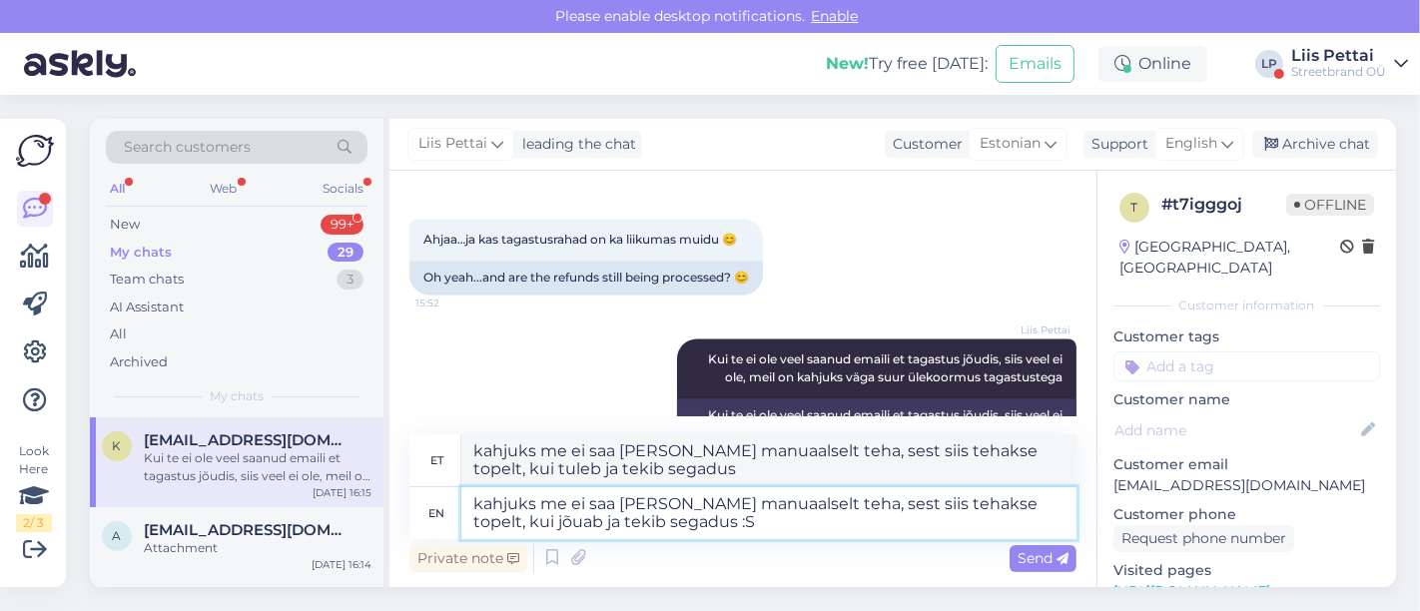
type textarea "kahjuks me ei saa [PERSON_NAME] manuaalselt teha, sest siis tehakse topelt, kui…"
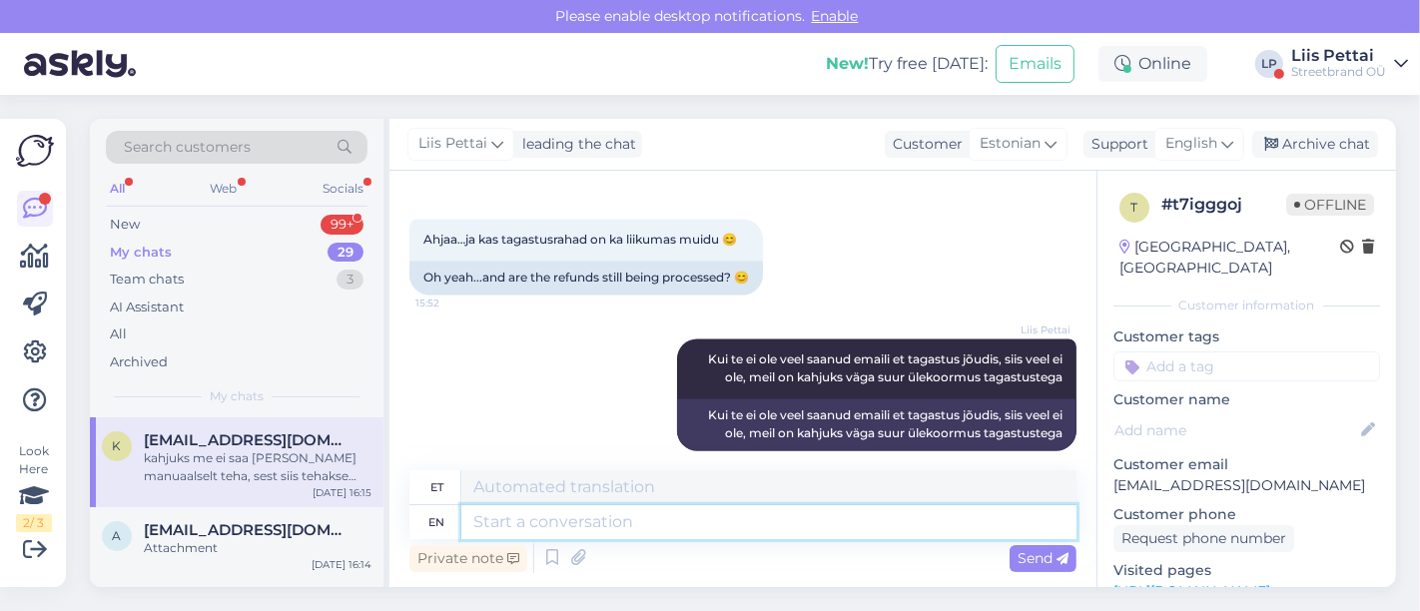
scroll to position [3456, 0]
